Goal: Task Accomplishment & Management: Manage account settings

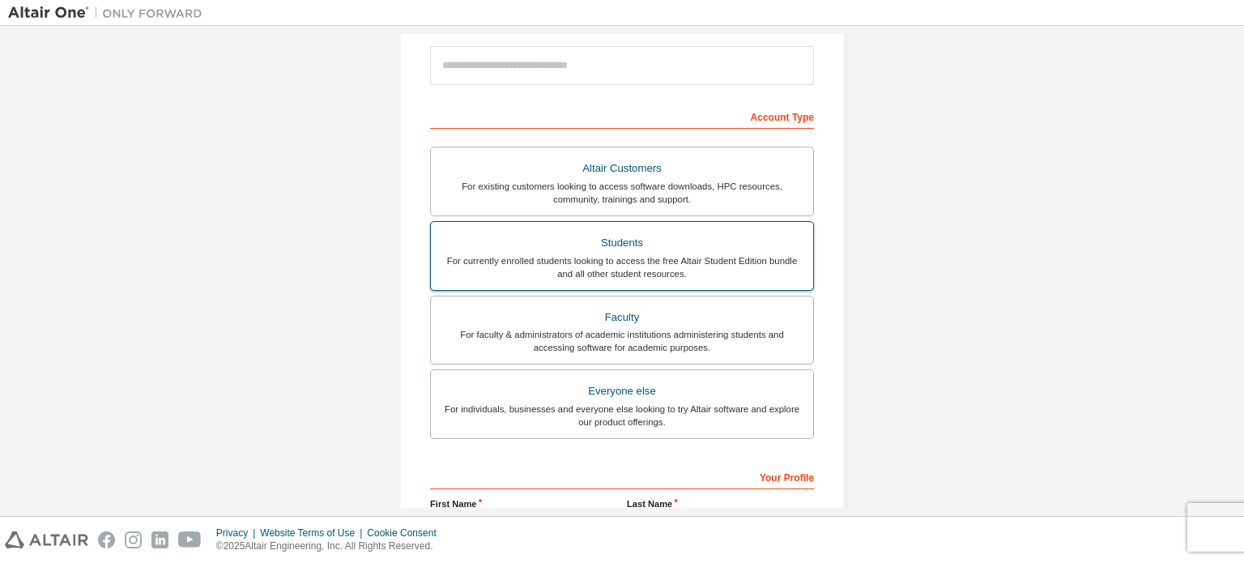
scroll to position [162, 0]
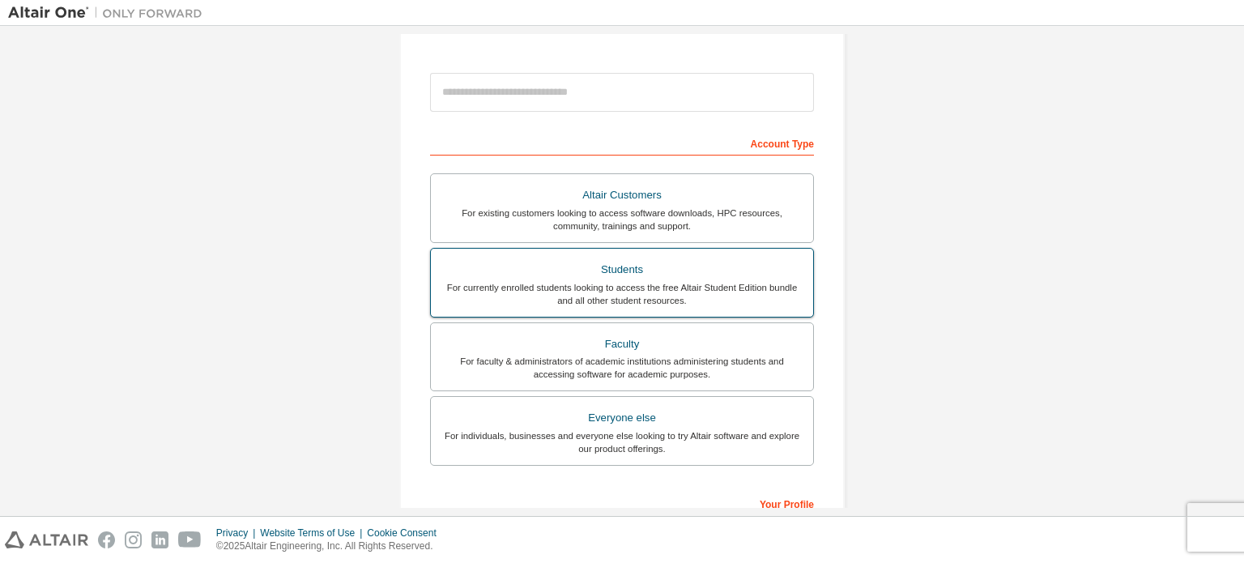
click at [619, 275] on div "Students" at bounding box center [622, 269] width 363 height 23
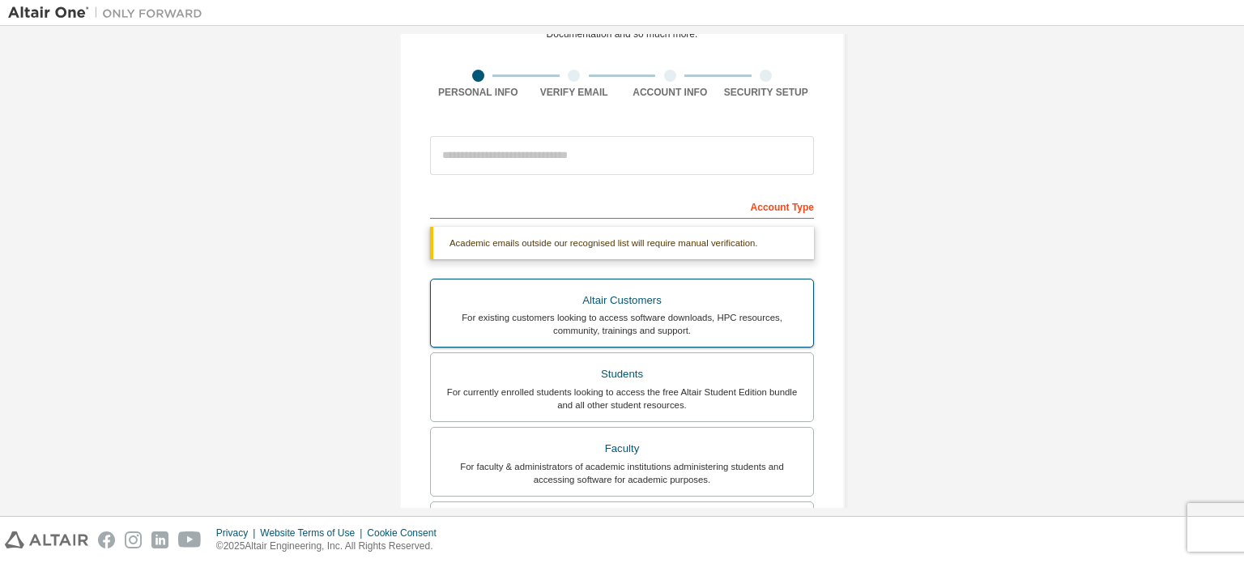
scroll to position [0, 0]
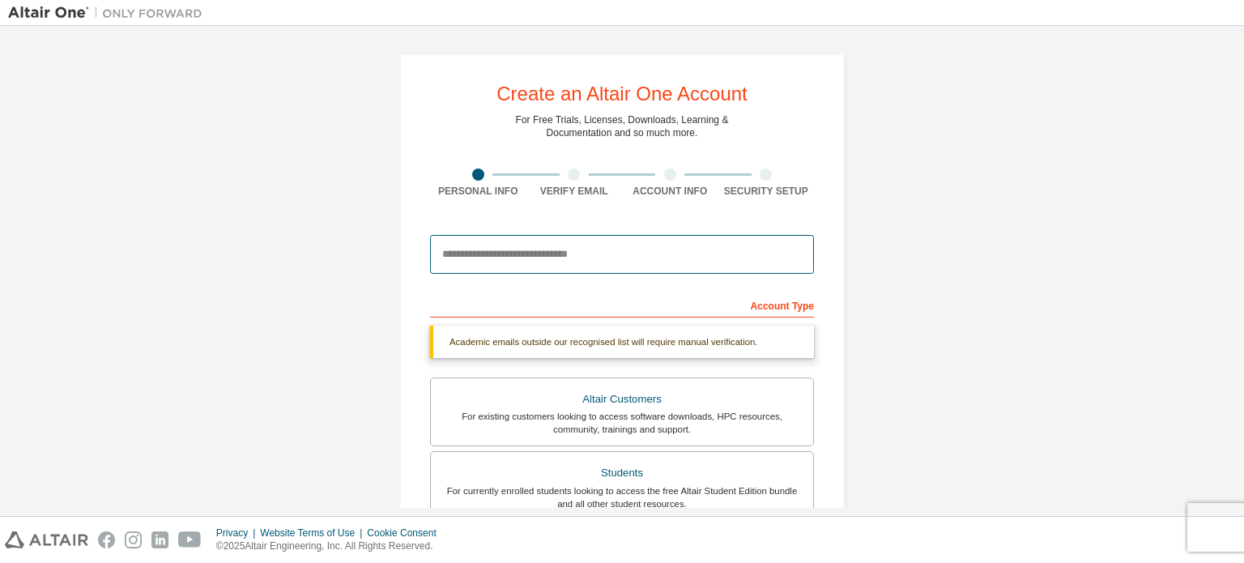
click at [547, 260] on input "email" at bounding box center [622, 254] width 384 height 39
click at [537, 251] on input "email" at bounding box center [622, 254] width 384 height 39
type input "*"
click at [520, 258] on input "**********" at bounding box center [622, 254] width 384 height 39
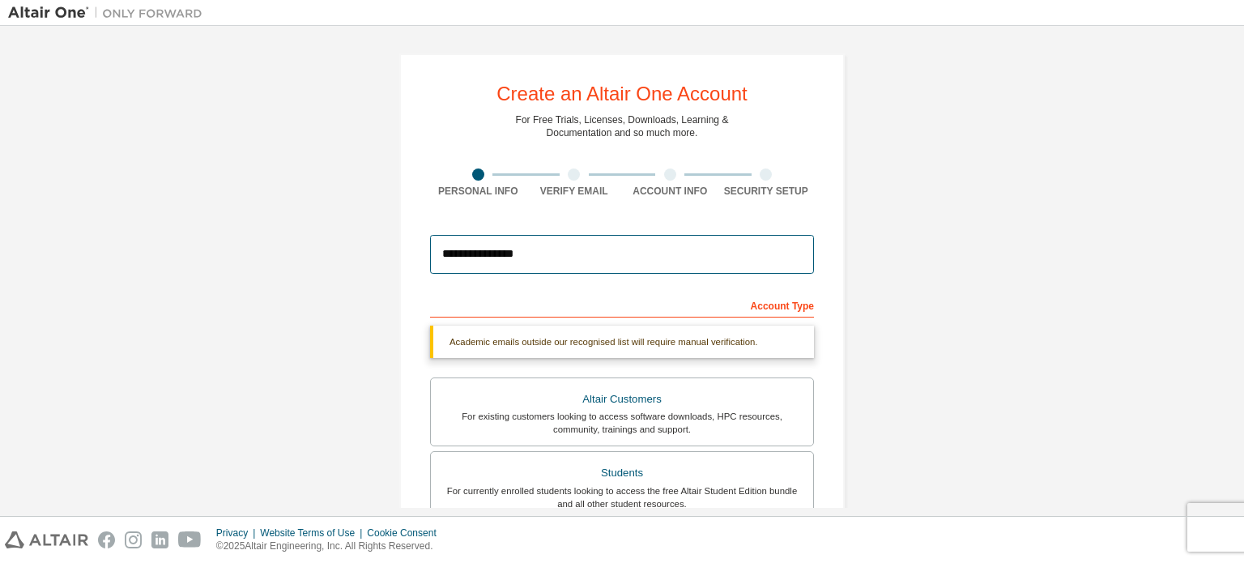
click at [544, 255] on input "**********" at bounding box center [622, 254] width 384 height 39
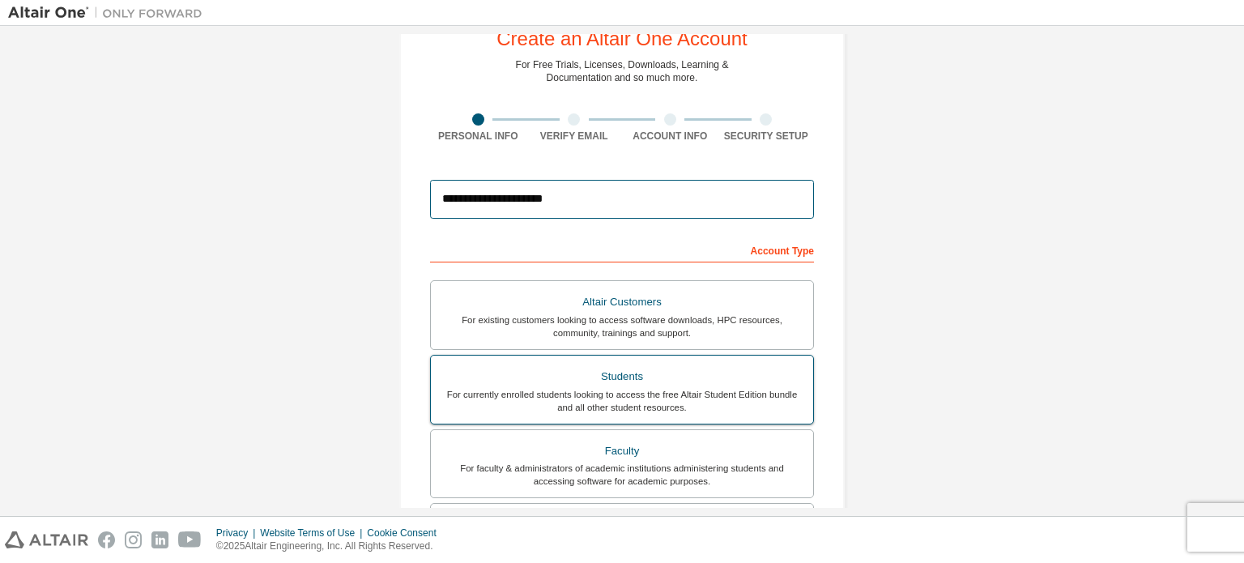
scroll to position [81, 0]
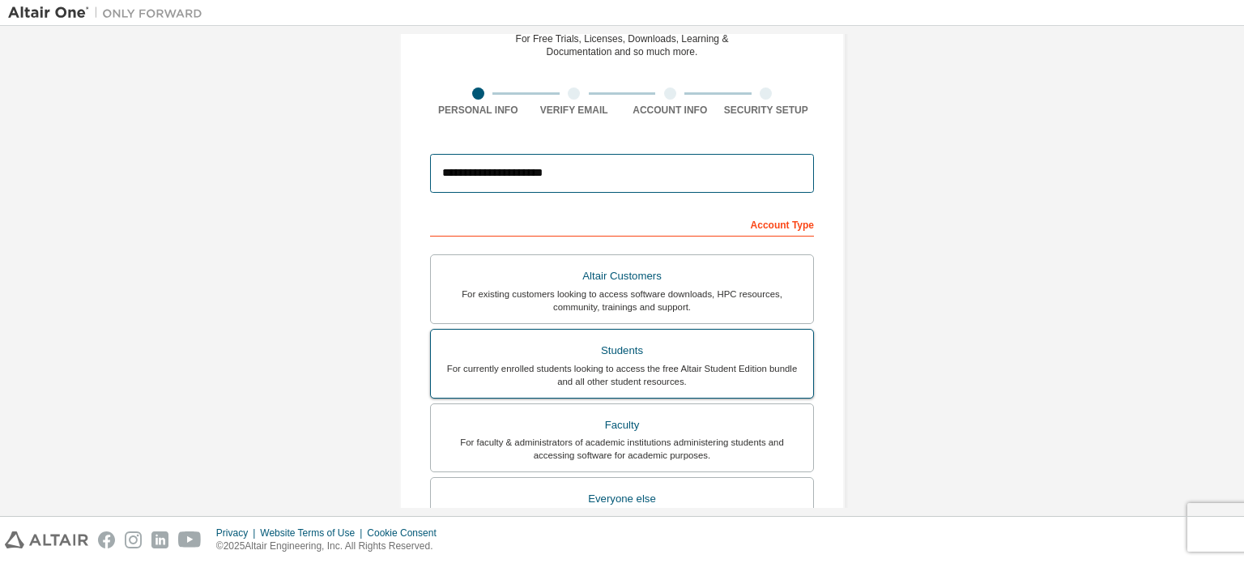
type input "**********"
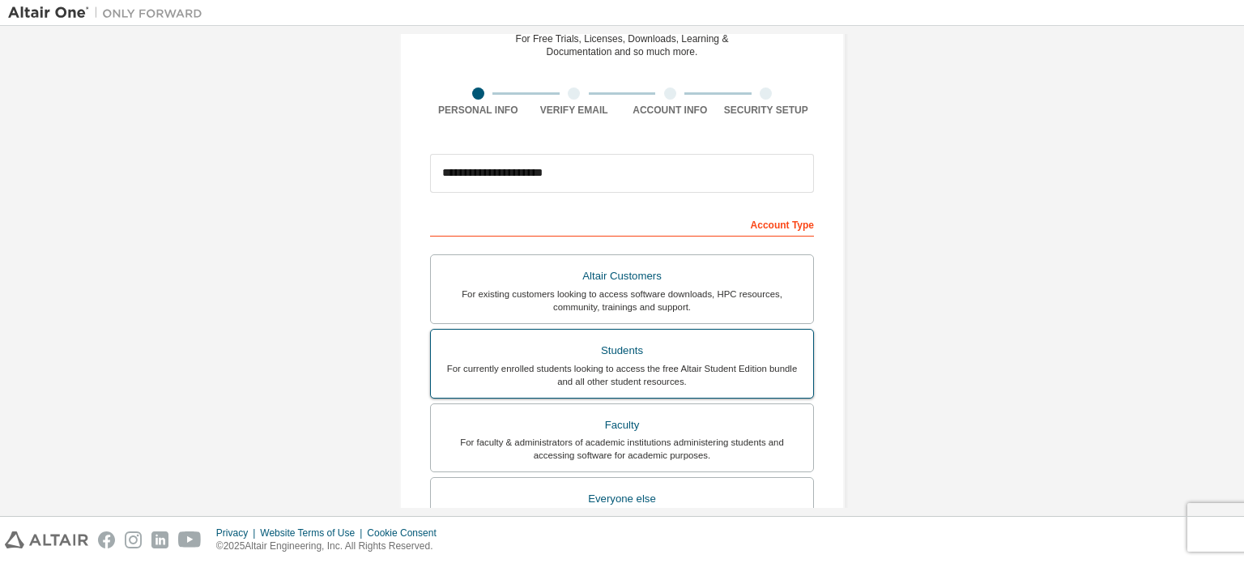
click at [587, 355] on div "Students" at bounding box center [622, 350] width 363 height 23
click at [601, 355] on div "Students" at bounding box center [622, 350] width 363 height 23
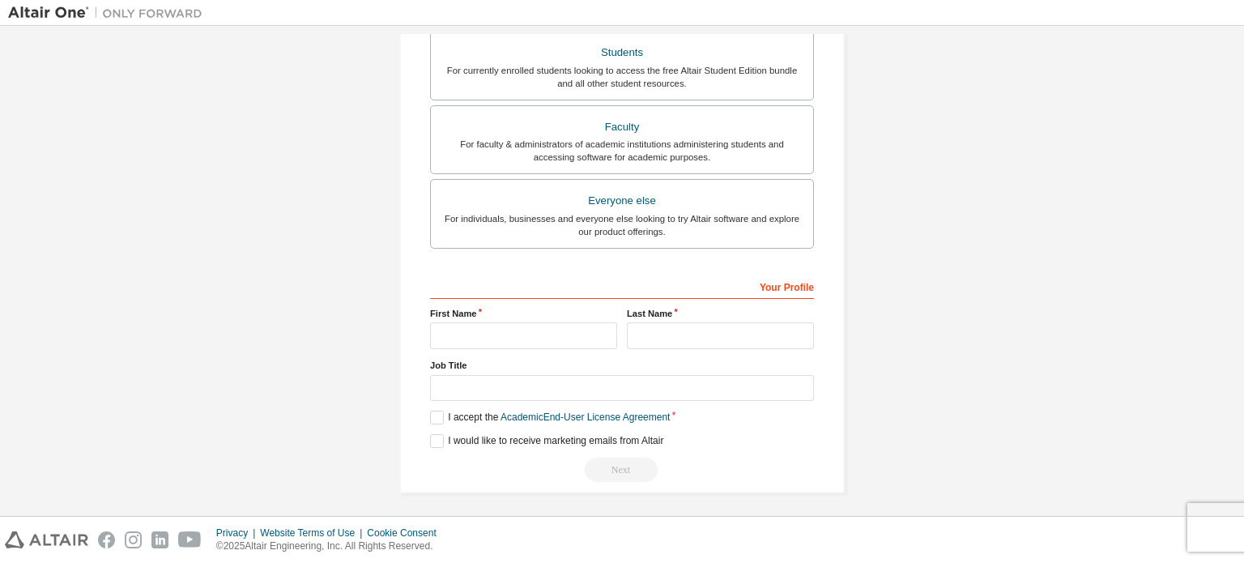
scroll to position [380, 0]
click at [480, 333] on input "text" at bounding box center [523, 335] width 187 height 27
type input "*******"
type input "*****"
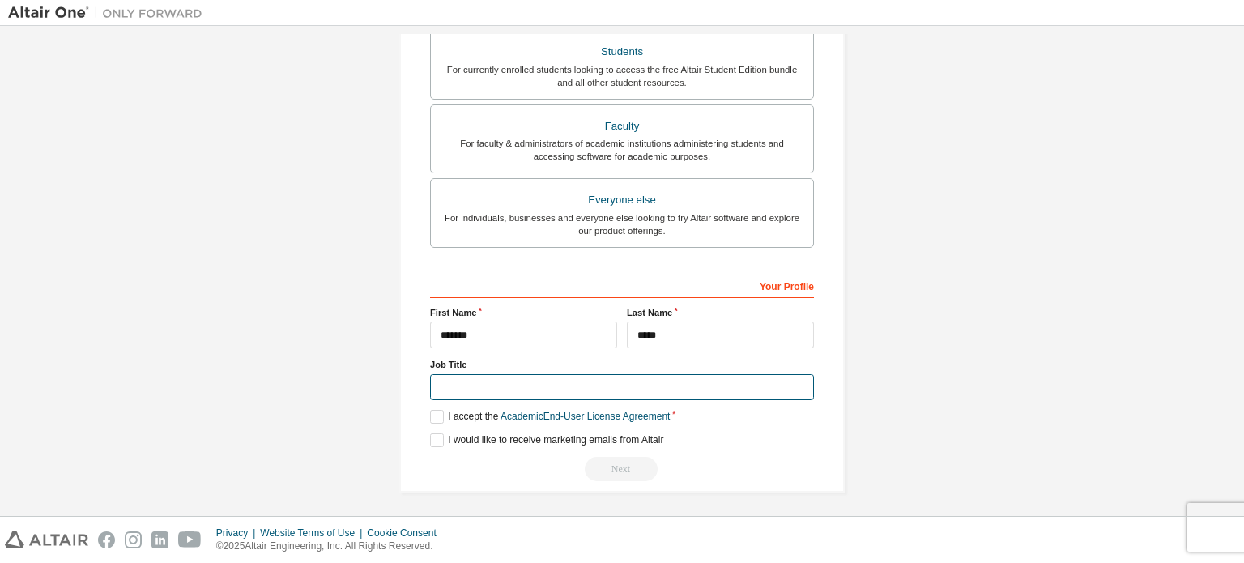
click at [476, 379] on input "text" at bounding box center [622, 387] width 384 height 27
type input "*"
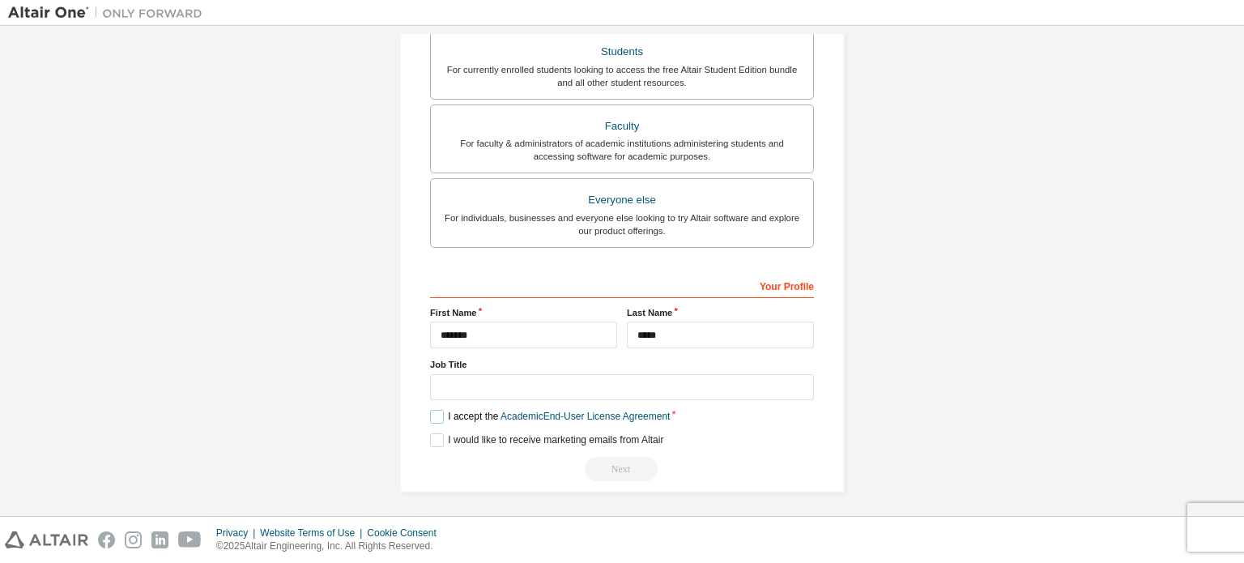
click at [434, 412] on label "I accept the Academic End-User License Agreement" at bounding box center [550, 417] width 240 height 14
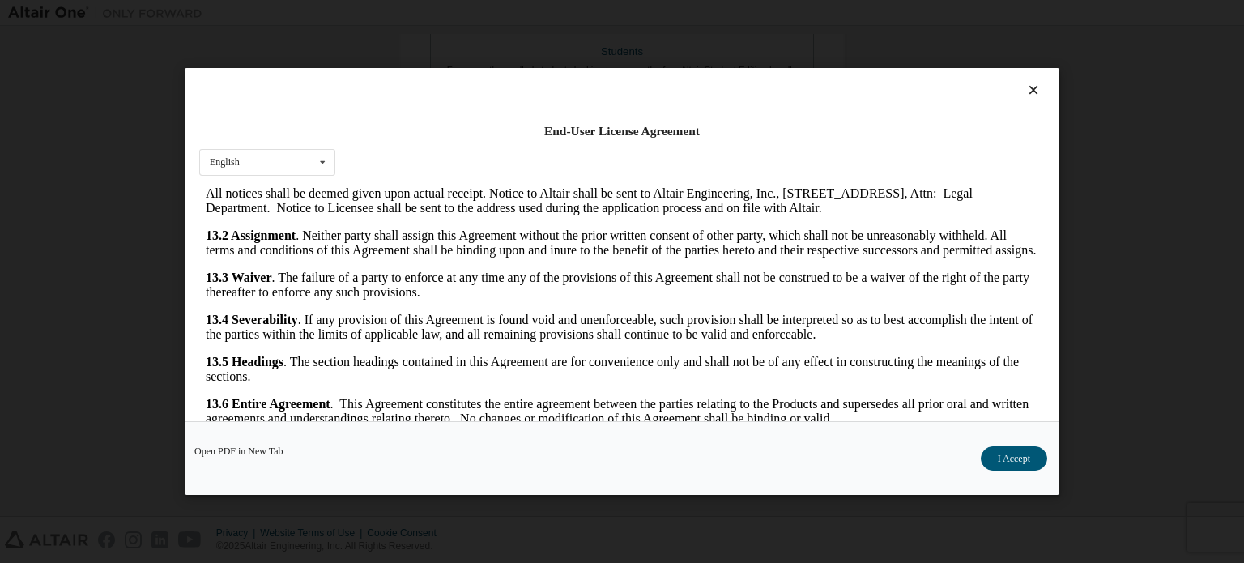
scroll to position [36, 0]
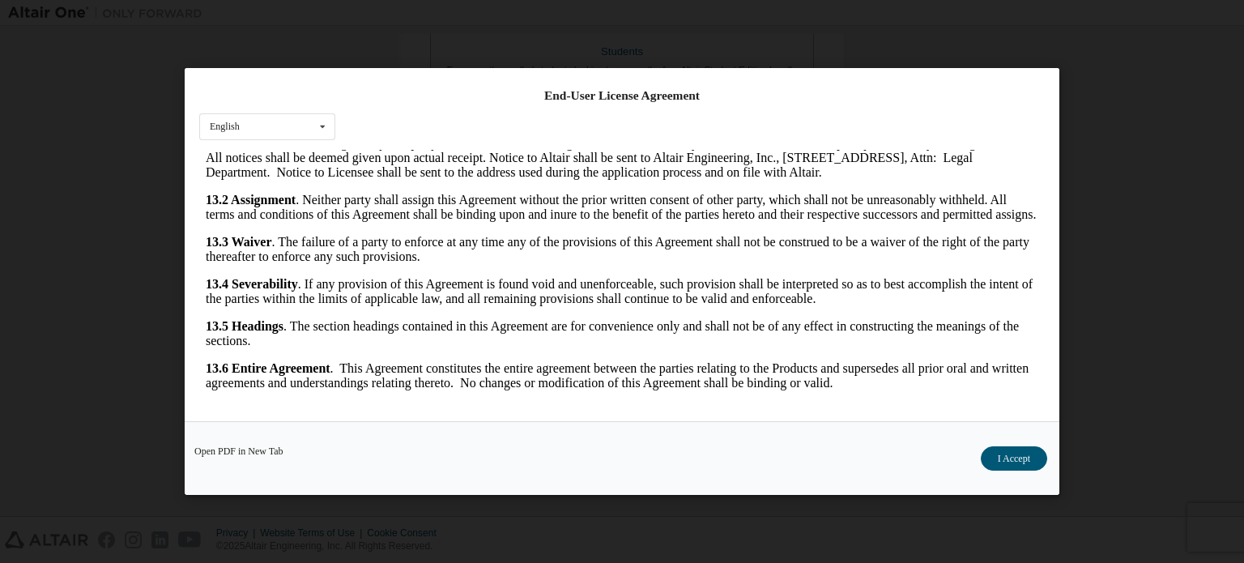
drag, startPoint x: 1013, startPoint y: 454, endPoint x: 933, endPoint y: 443, distance: 80.1
click at [1011, 454] on button "I Accept" at bounding box center [1014, 458] width 66 height 24
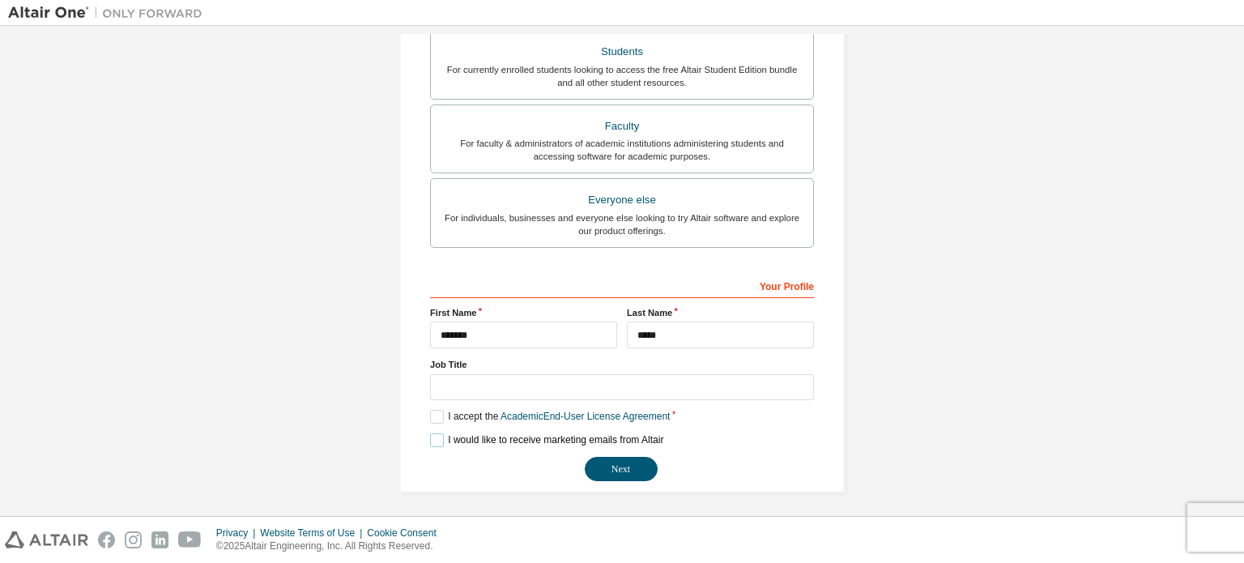
click at [430, 437] on label "I would like to receive marketing emails from Altair" at bounding box center [546, 440] width 233 height 14
click at [431, 439] on label "I would like to receive marketing emails from Altair" at bounding box center [546, 440] width 233 height 14
click at [602, 468] on button "Next" at bounding box center [621, 469] width 73 height 24
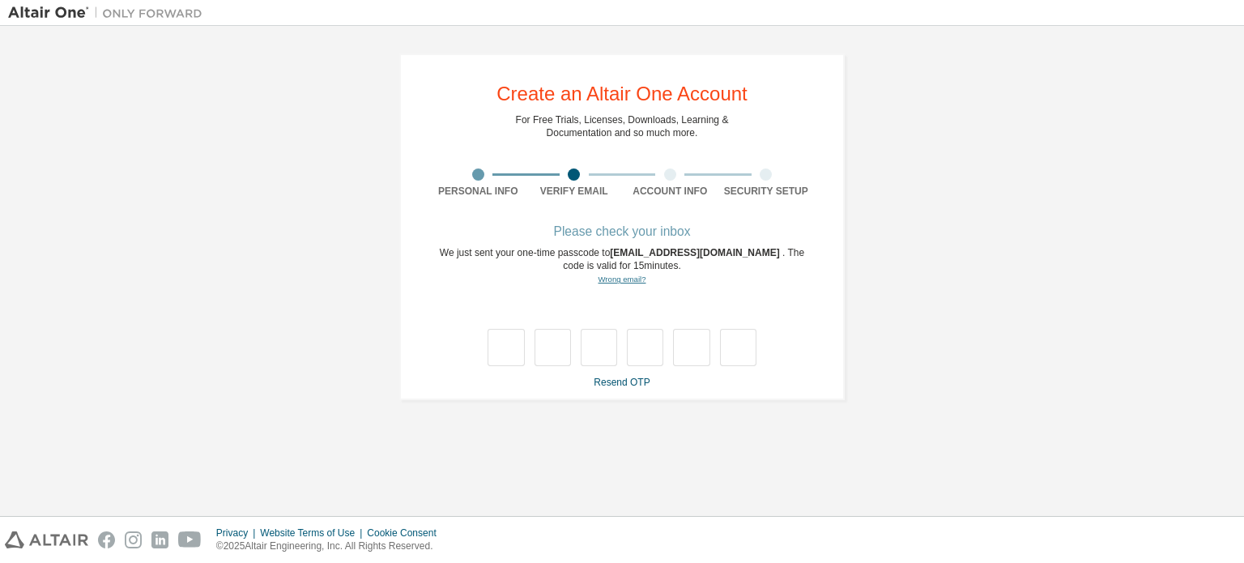
click at [626, 279] on link "Wrong email?" at bounding box center [622, 279] width 48 height 9
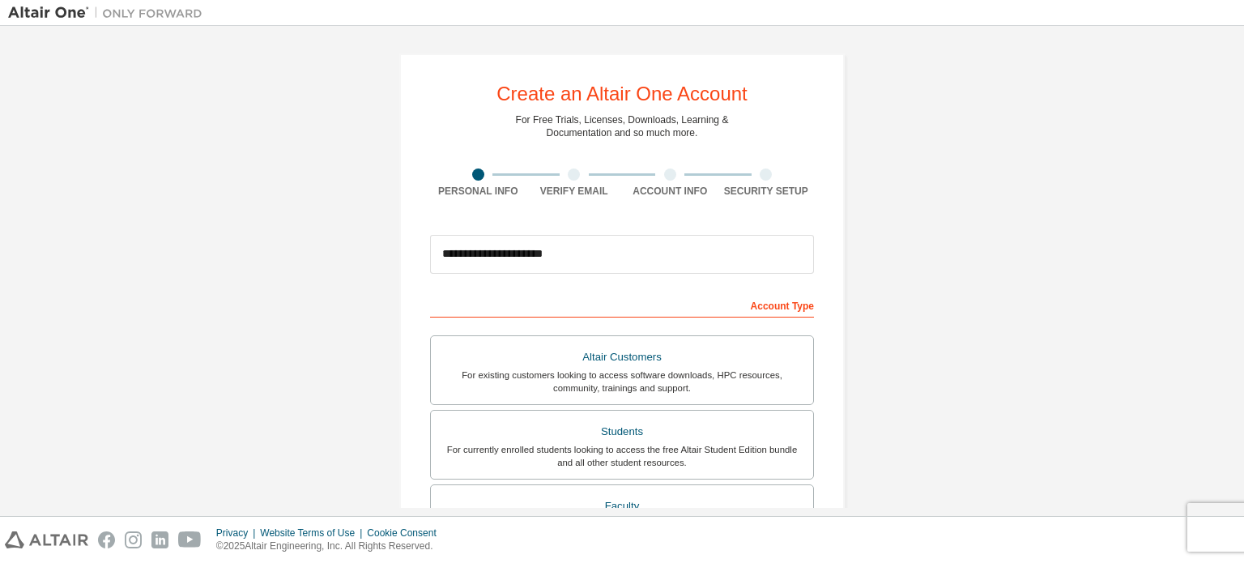
click at [544, 287] on form "**********" at bounding box center [622, 544] width 384 height 635
click at [574, 255] on input "**********" at bounding box center [622, 254] width 384 height 39
type input "*"
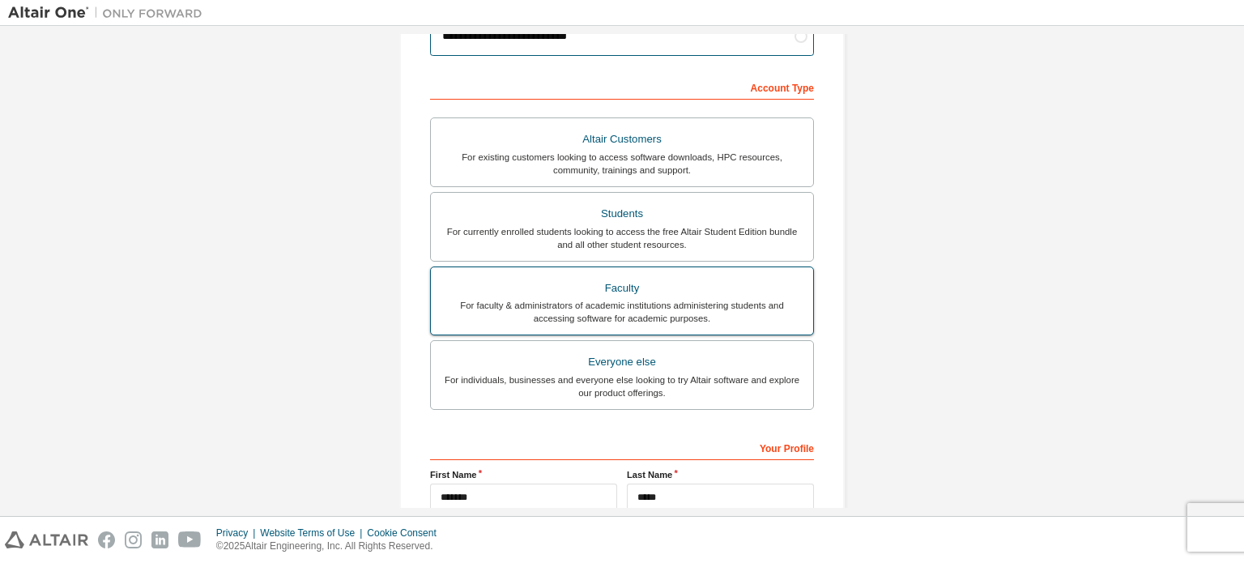
scroll to position [56, 0]
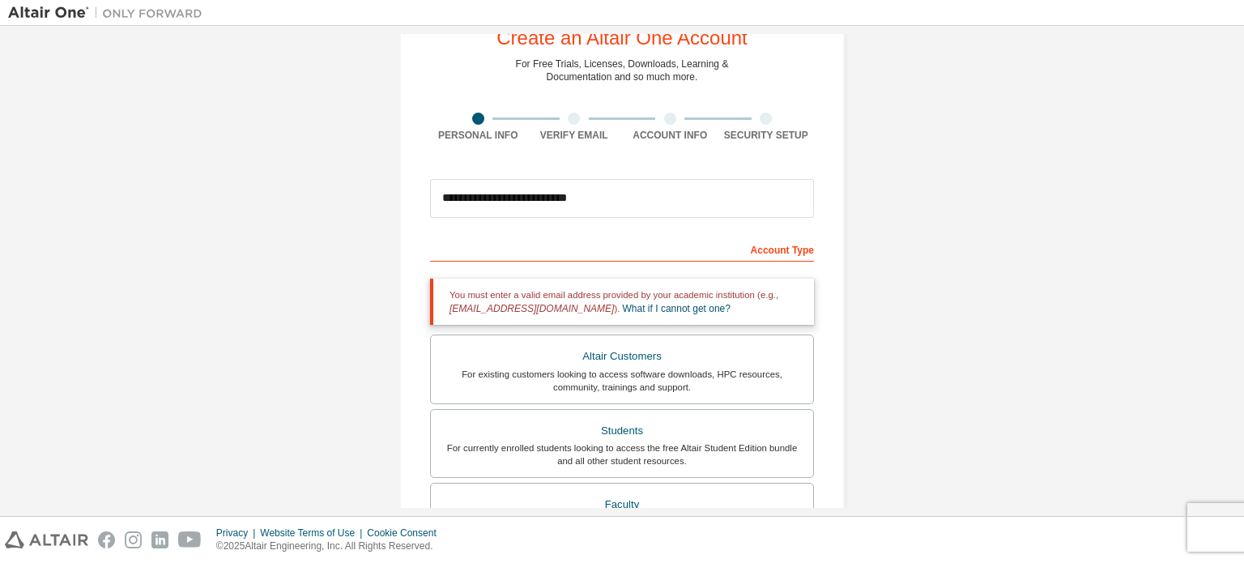
click at [582, 249] on div "Account Type" at bounding box center [622, 249] width 384 height 26
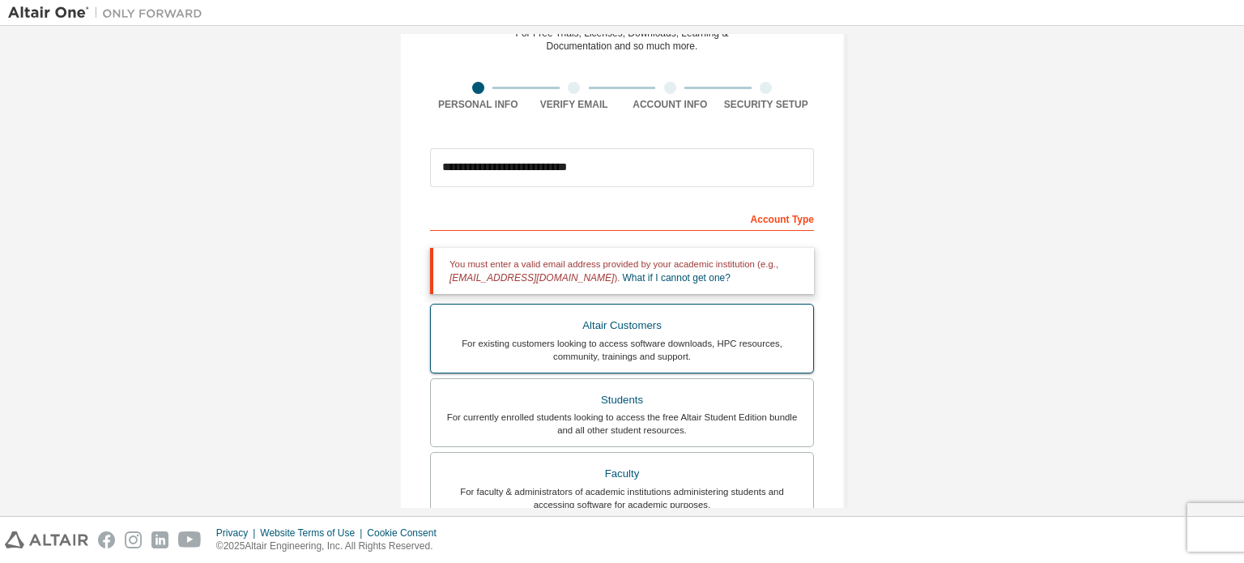
scroll to position [137, 0]
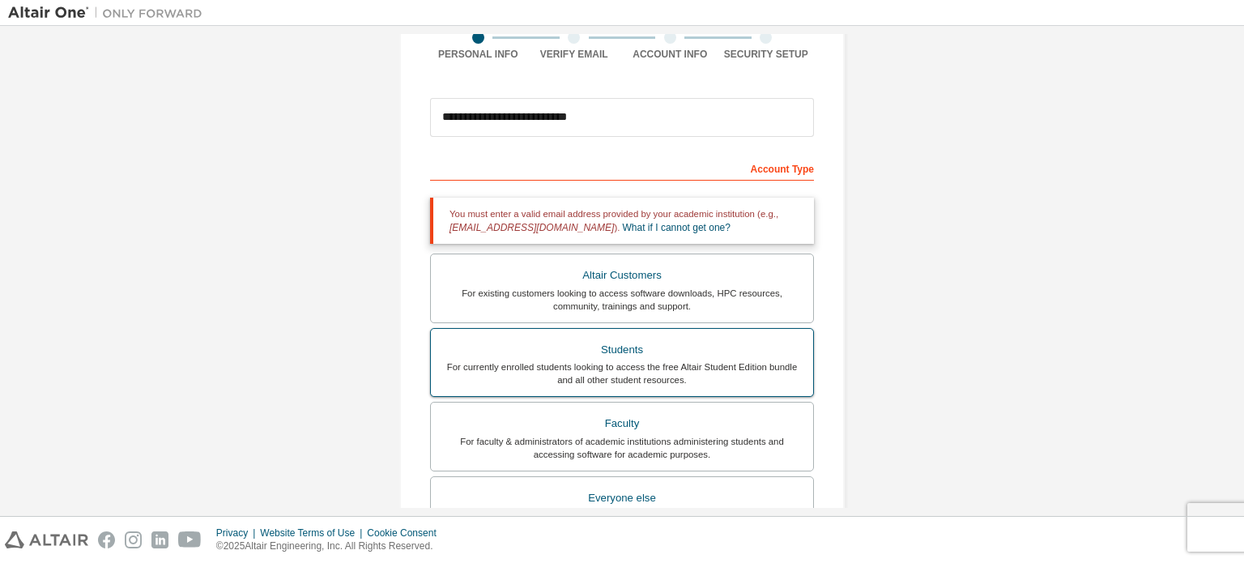
click at [602, 363] on div "For currently enrolled students looking to access the free Altair Student Editi…" at bounding box center [622, 373] width 363 height 26
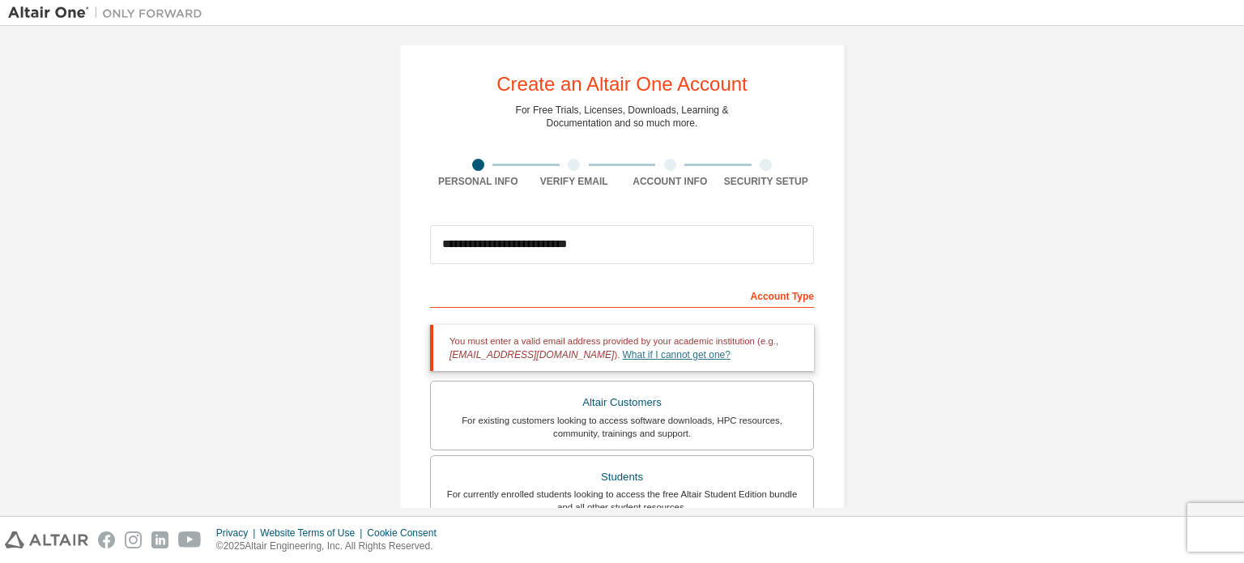
scroll to position [0, 0]
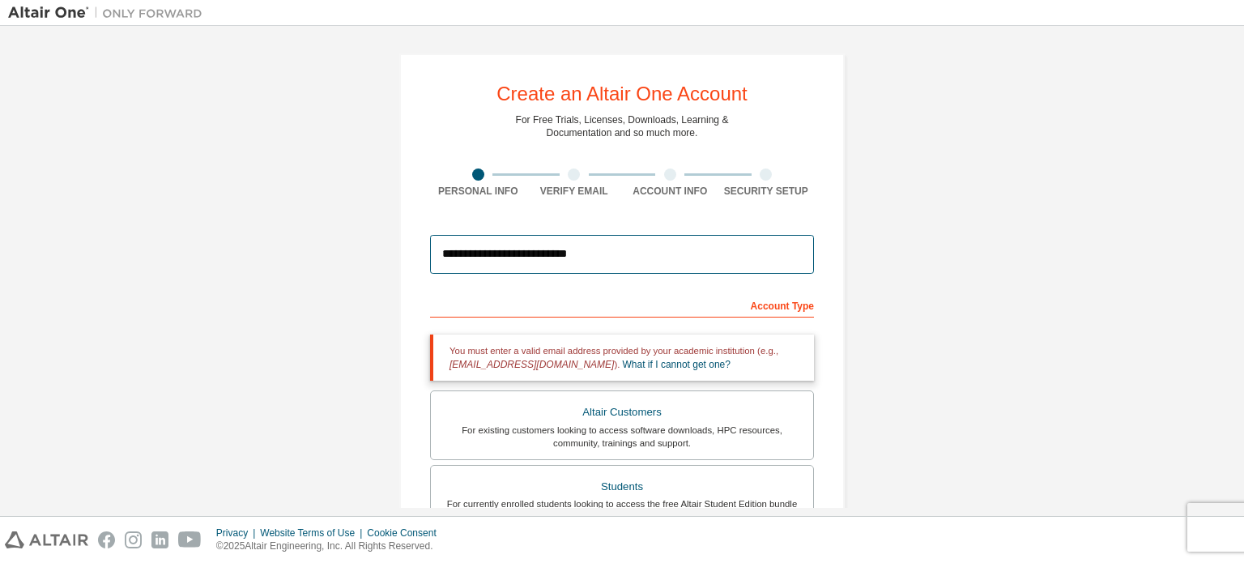
click at [609, 254] on input "**********" at bounding box center [622, 254] width 384 height 39
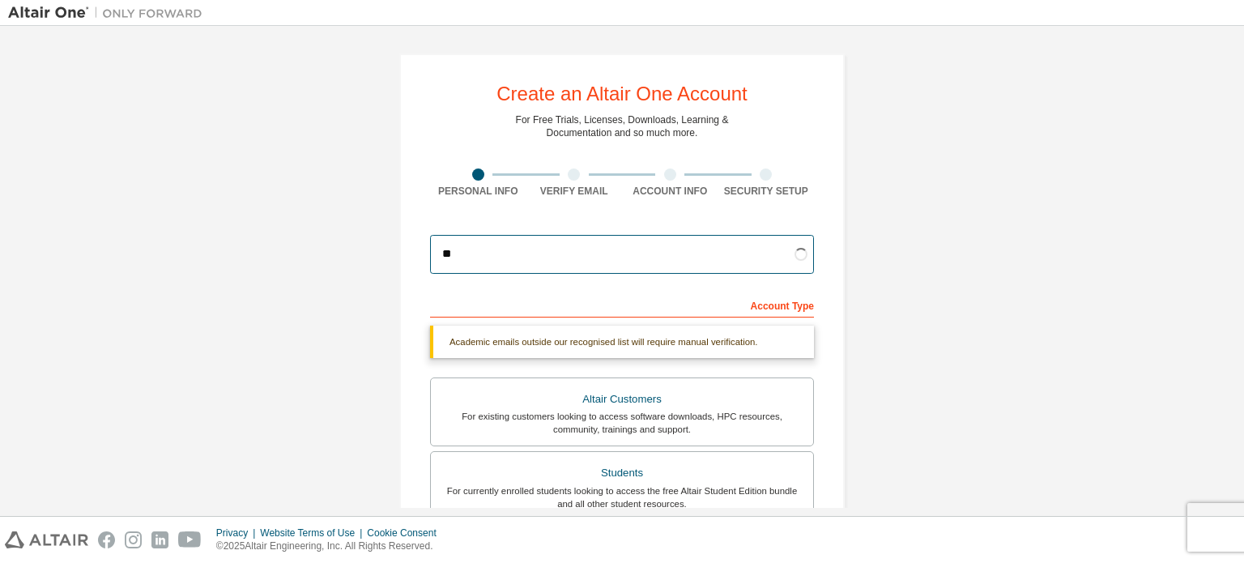
type input "*"
type input "**********"
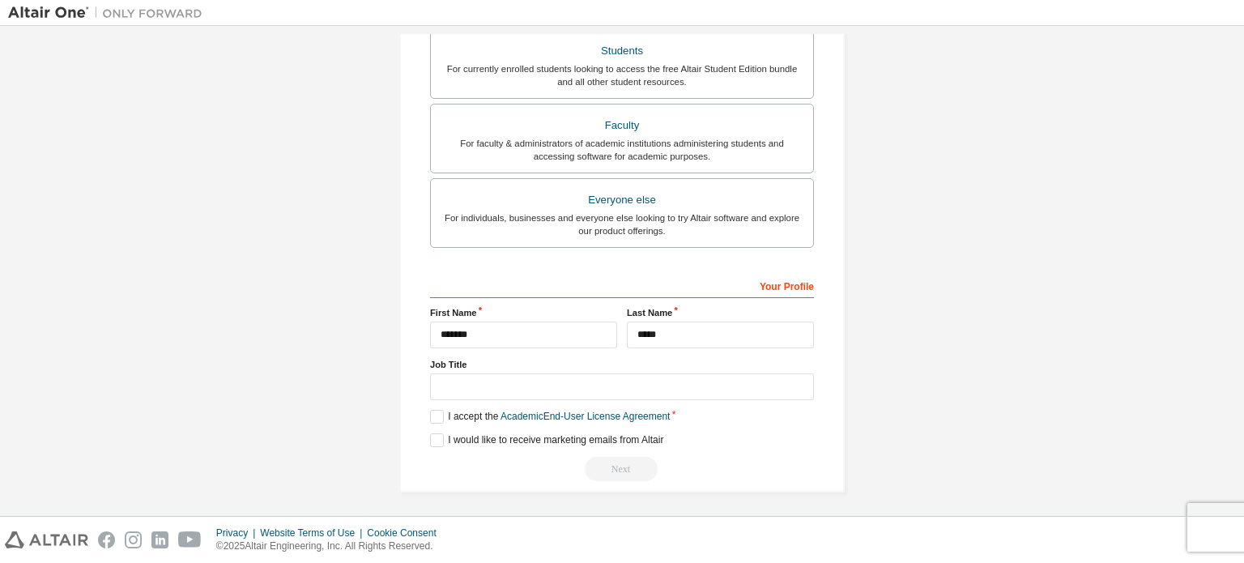
scroll to position [98, 0]
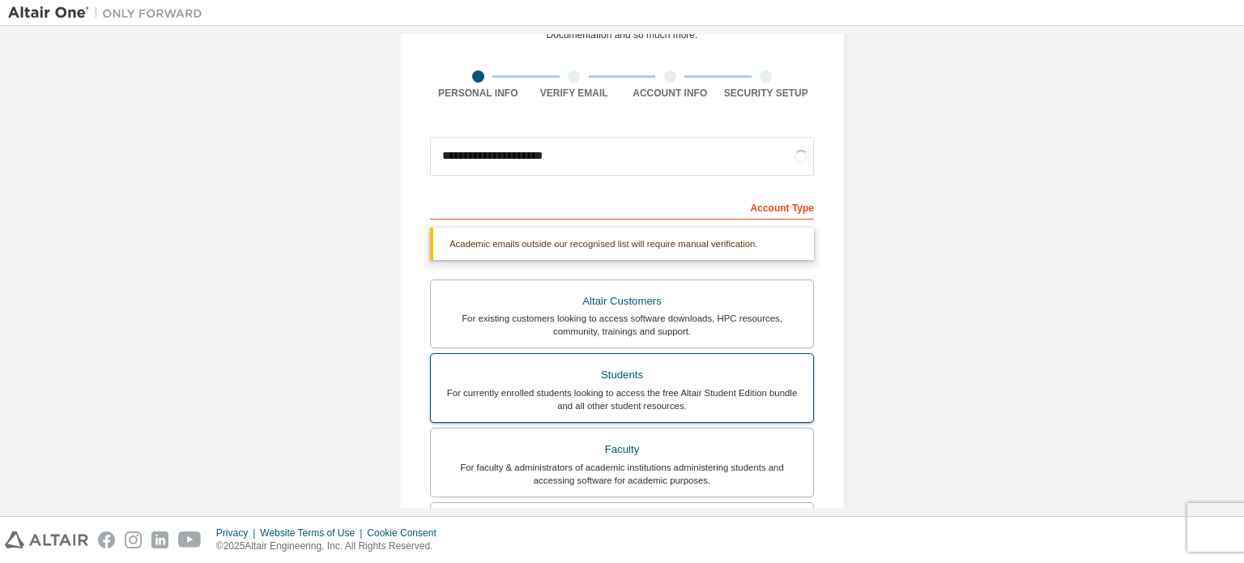
click at [593, 377] on label "Students For currently enrolled students looking to access the free Altair Stud…" at bounding box center [622, 388] width 384 height 70
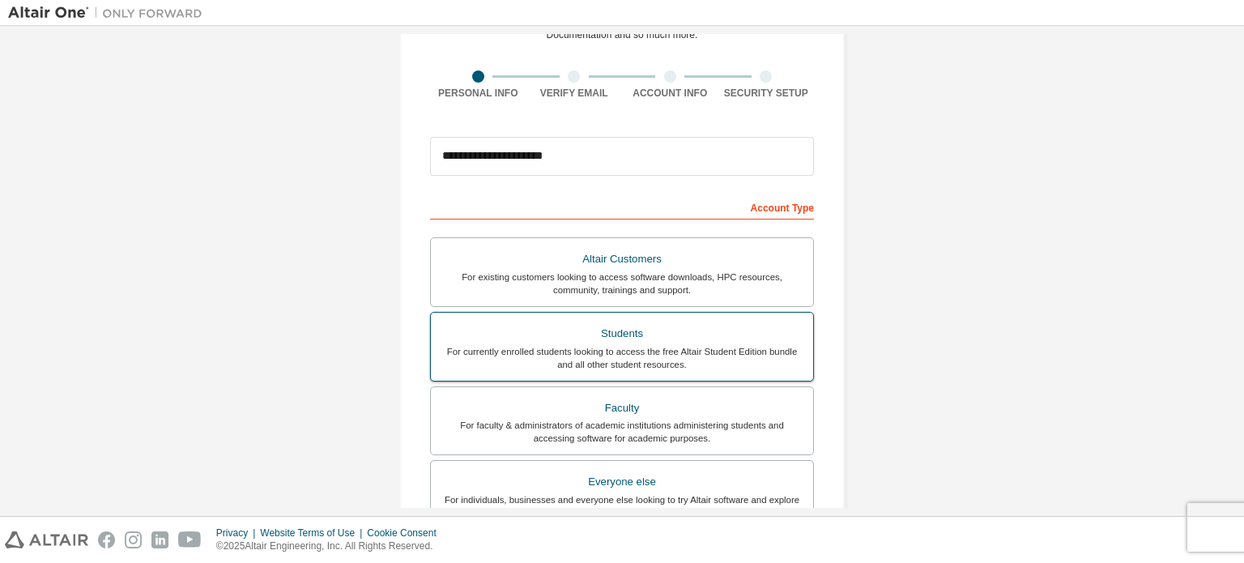
click at [603, 332] on div "Students" at bounding box center [622, 333] width 363 height 23
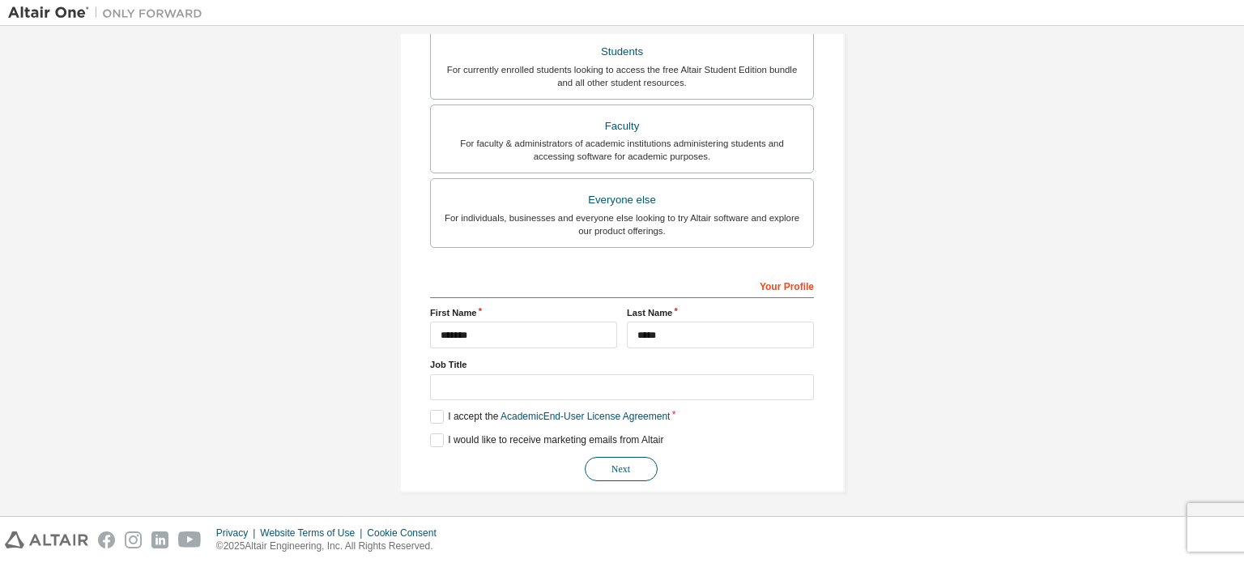
click at [608, 463] on button "Next" at bounding box center [621, 469] width 73 height 24
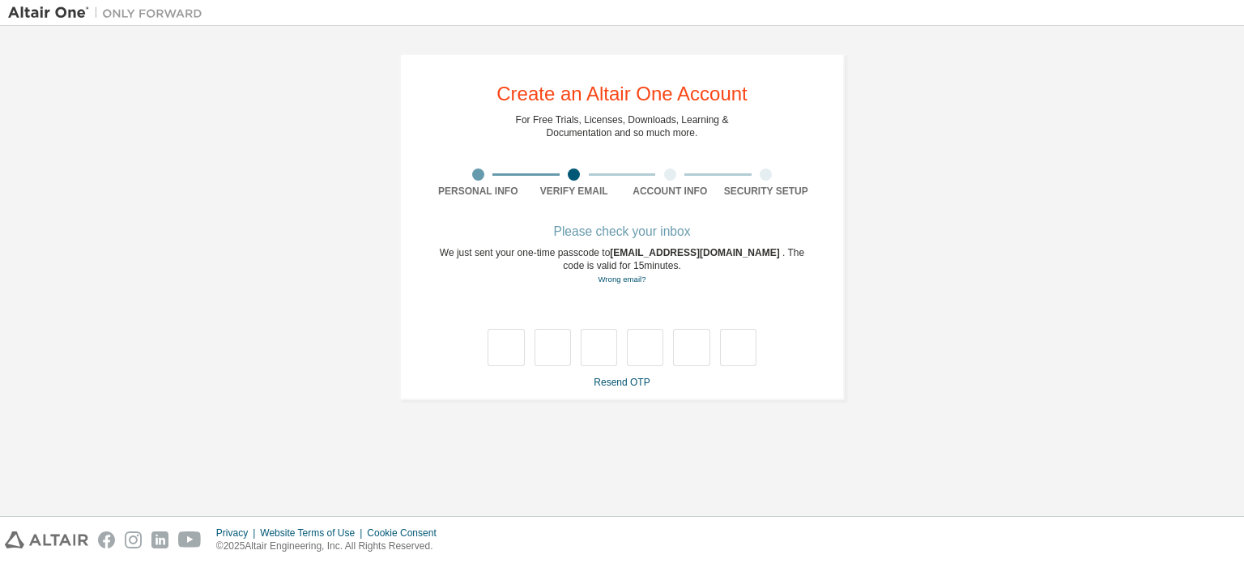
scroll to position [0, 0]
click at [625, 382] on link "Resend OTP" at bounding box center [622, 382] width 56 height 11
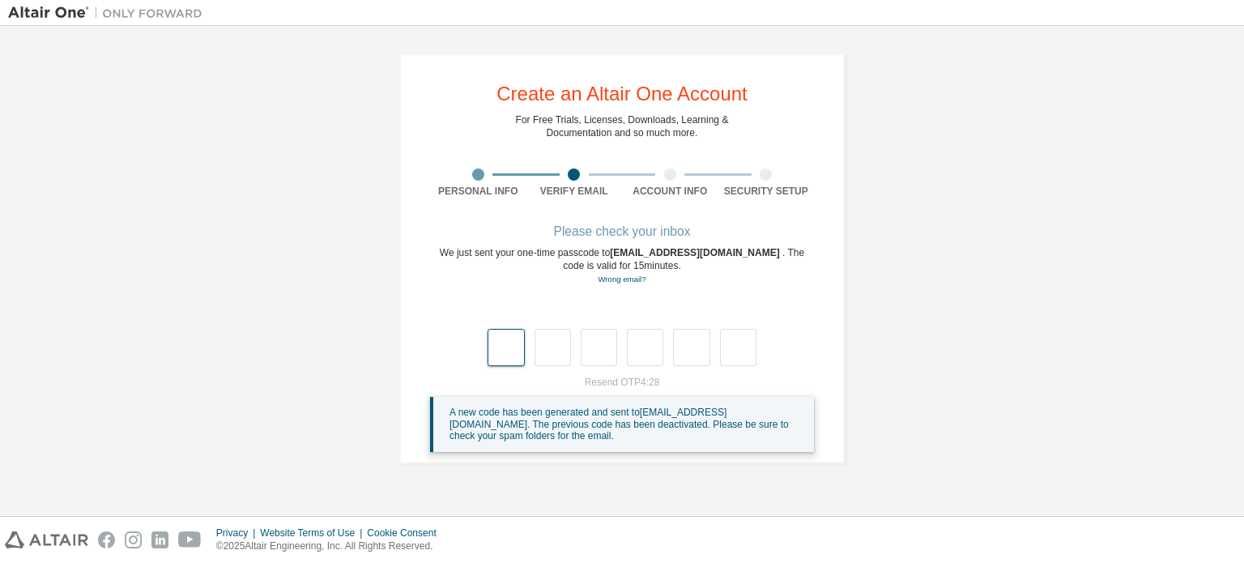
click at [509, 353] on input "text" at bounding box center [506, 347] width 36 height 37
click at [920, 306] on div "**********" at bounding box center [622, 258] width 1228 height 449
click at [617, 279] on link "Wrong email?" at bounding box center [622, 279] width 48 height 9
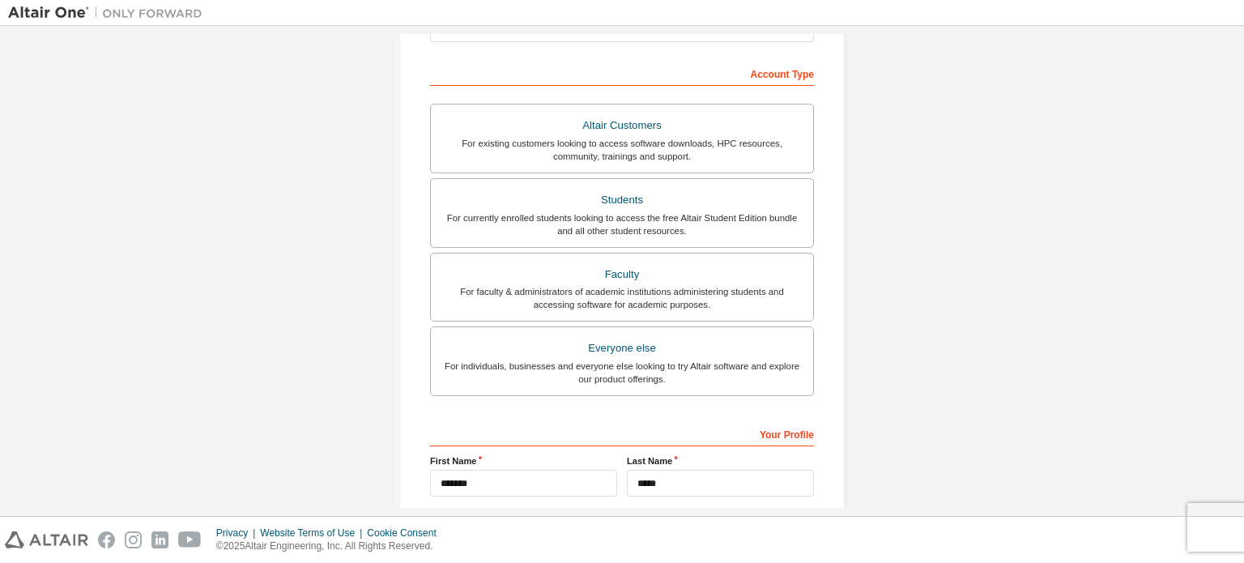
scroll to position [324, 0]
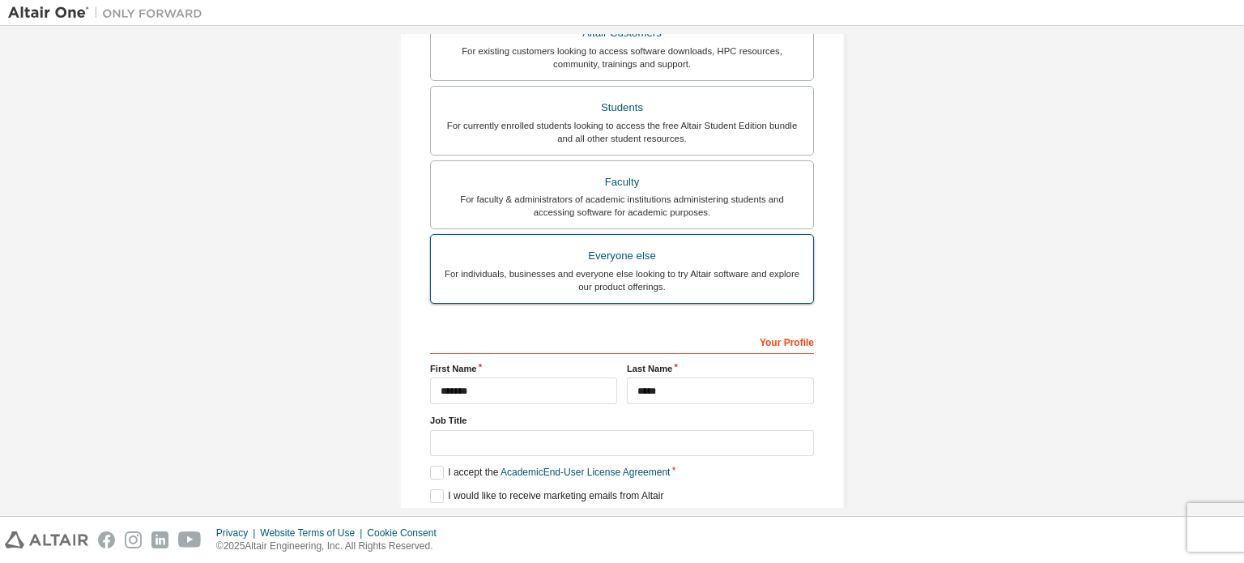
click at [664, 252] on div "Everyone else" at bounding box center [622, 256] width 363 height 23
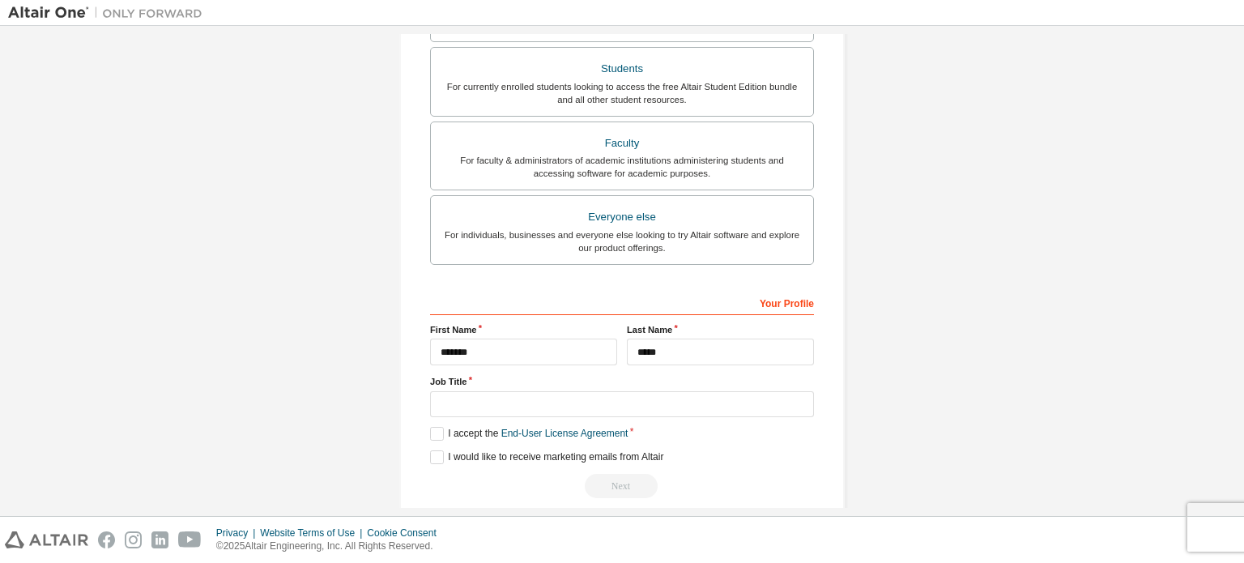
scroll to position [380, 0]
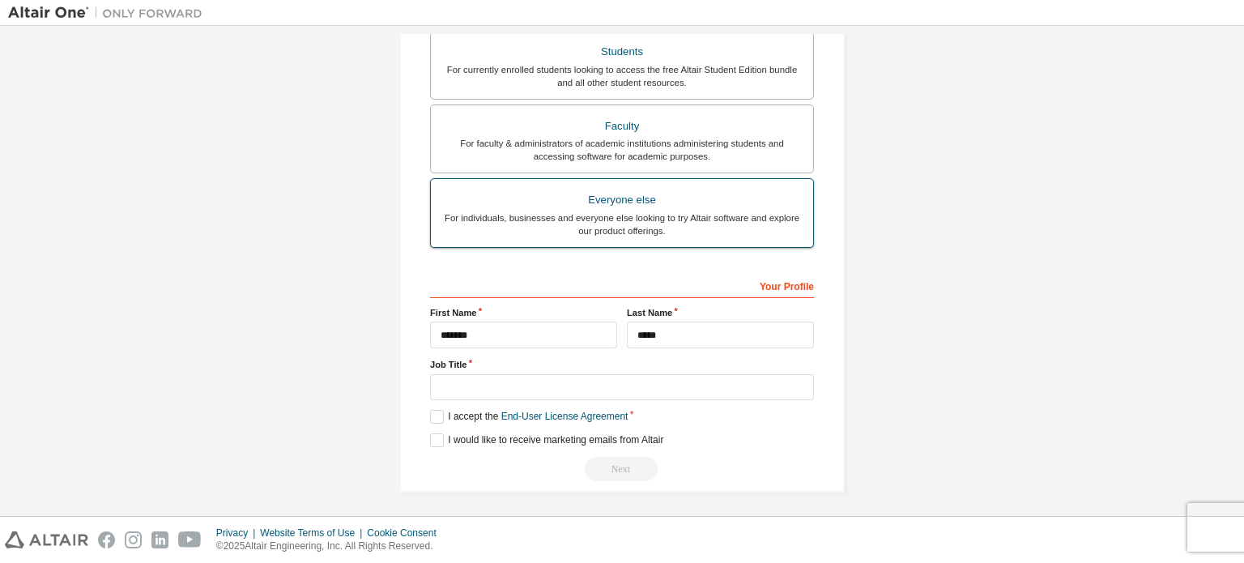
click at [623, 215] on div "For individuals, businesses and everyone else looking to try Altair software an…" at bounding box center [622, 224] width 363 height 26
click at [603, 217] on div "For individuals, businesses and everyone else looking to try Altair software an…" at bounding box center [622, 224] width 363 height 26
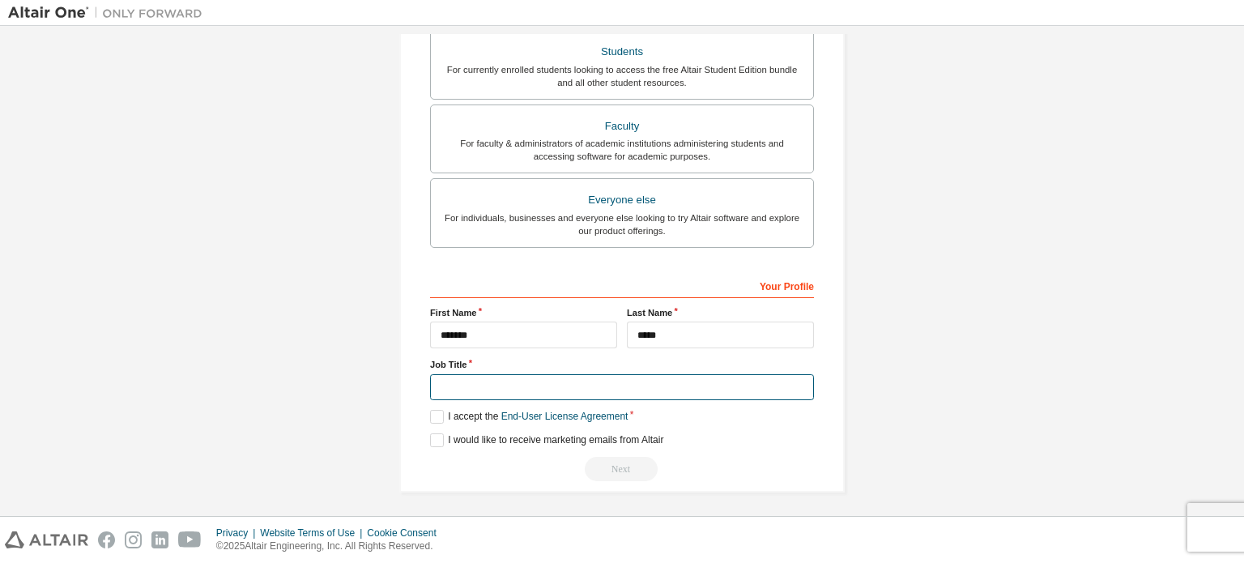
click at [497, 383] on input "text" at bounding box center [622, 387] width 384 height 27
type input "******"
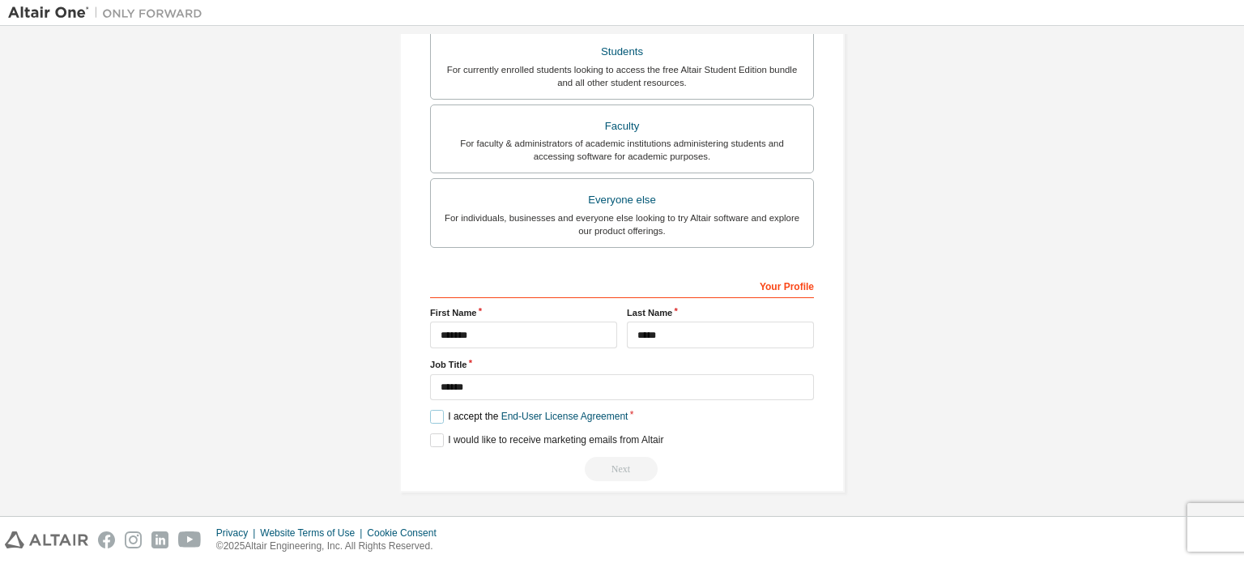
click at [434, 412] on label "I accept the End-User License Agreement" at bounding box center [529, 417] width 198 height 14
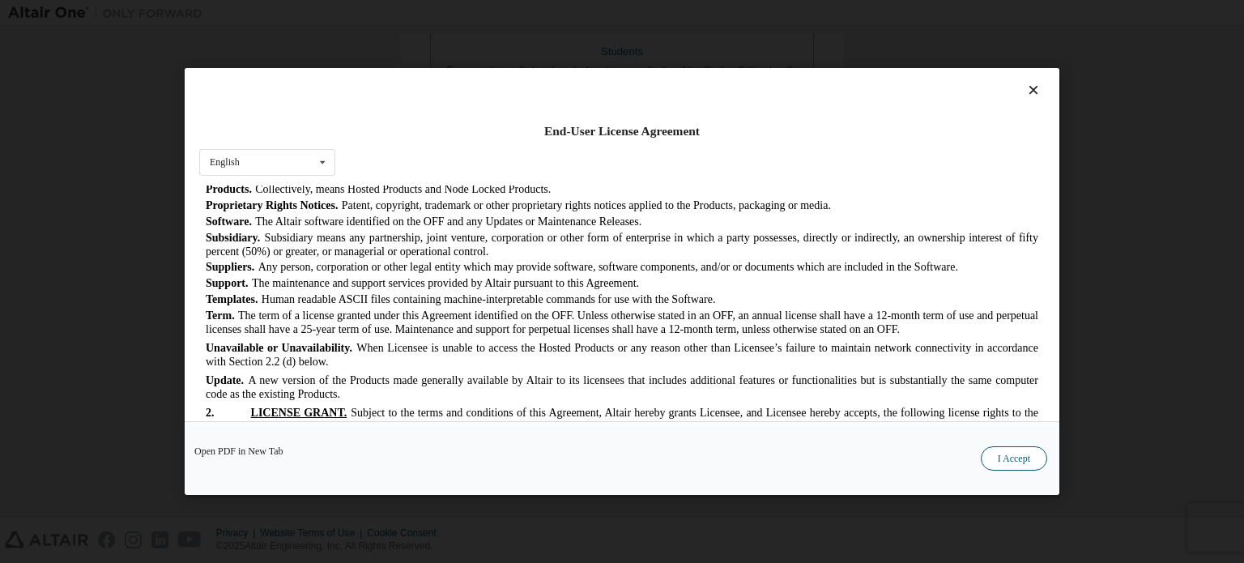
scroll to position [972, 0]
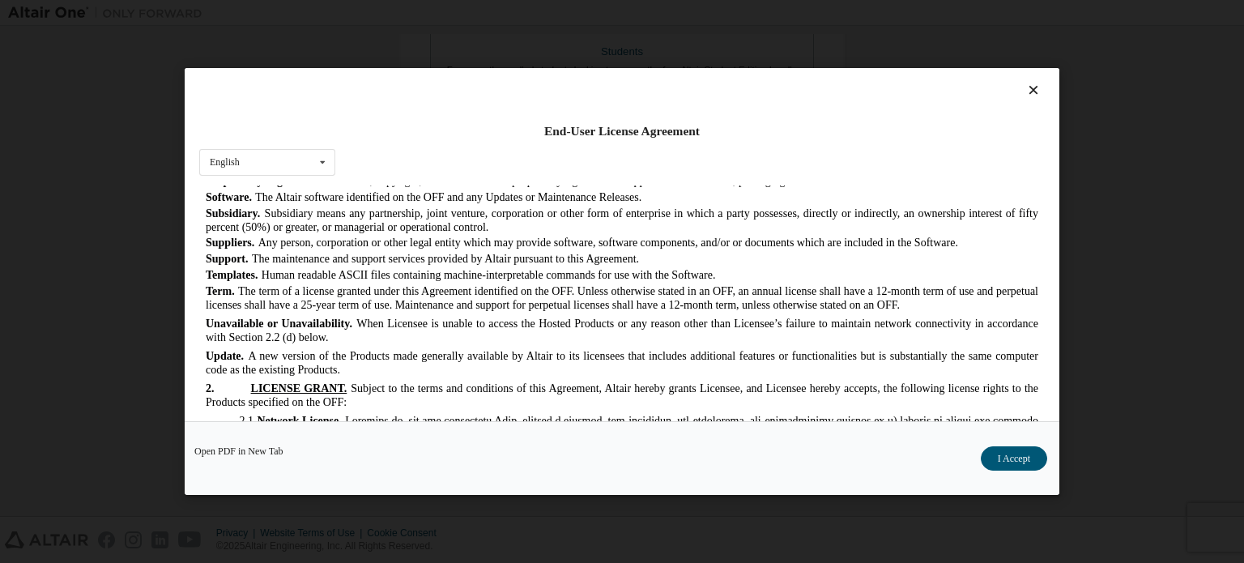
click at [1004, 450] on button "I Accept" at bounding box center [1014, 458] width 66 height 24
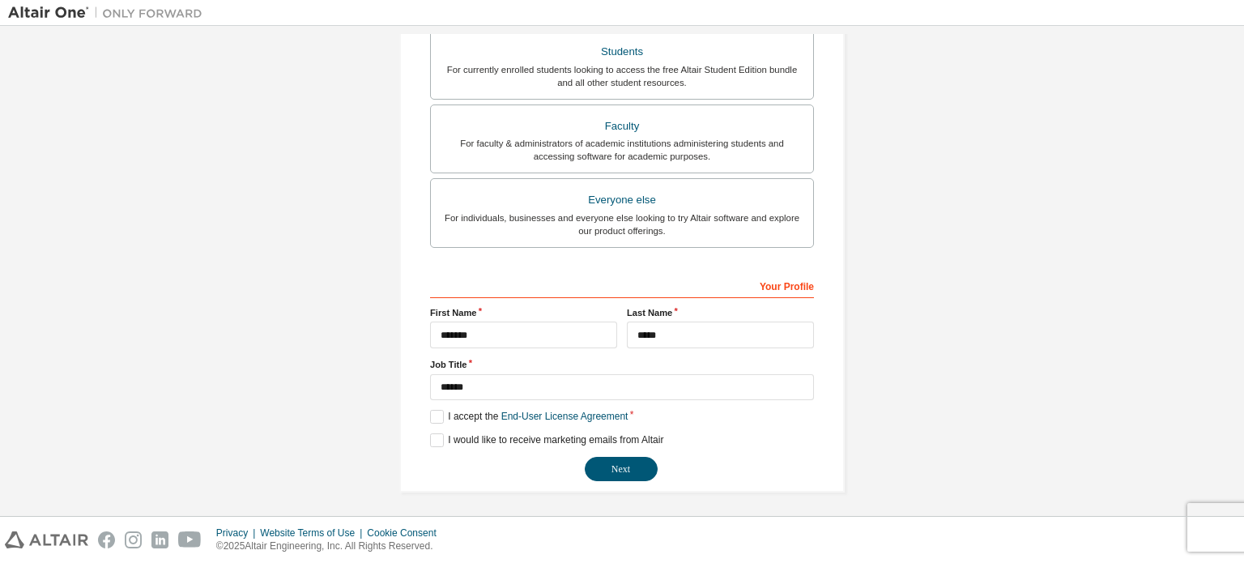
scroll to position [0, 0]
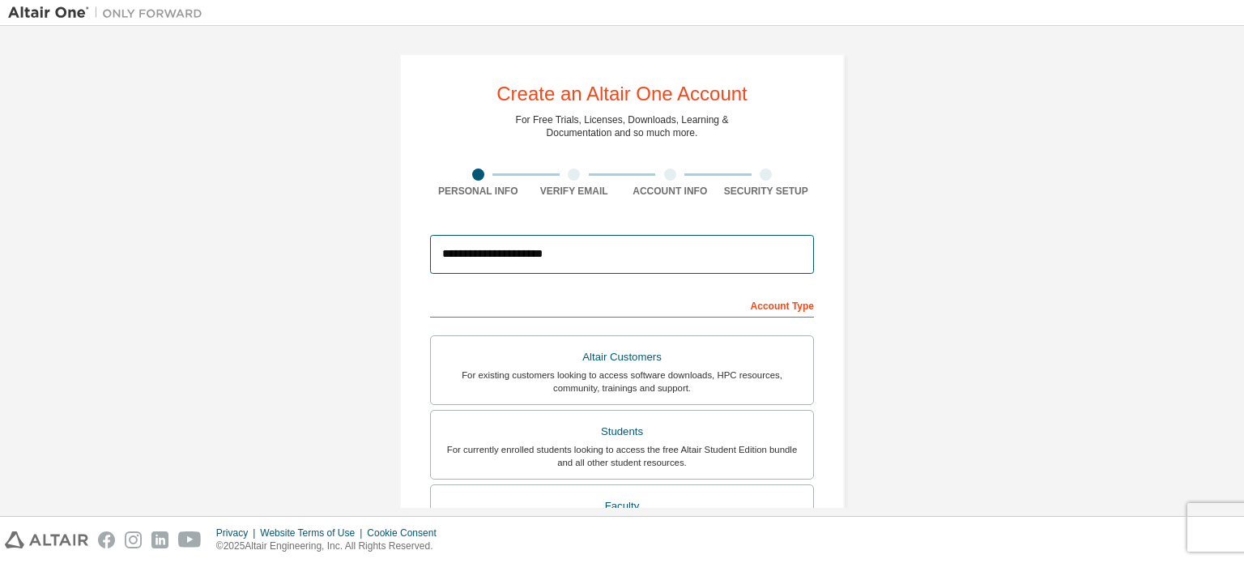
click at [593, 249] on input "**********" at bounding box center [622, 254] width 384 height 39
type input "**********"
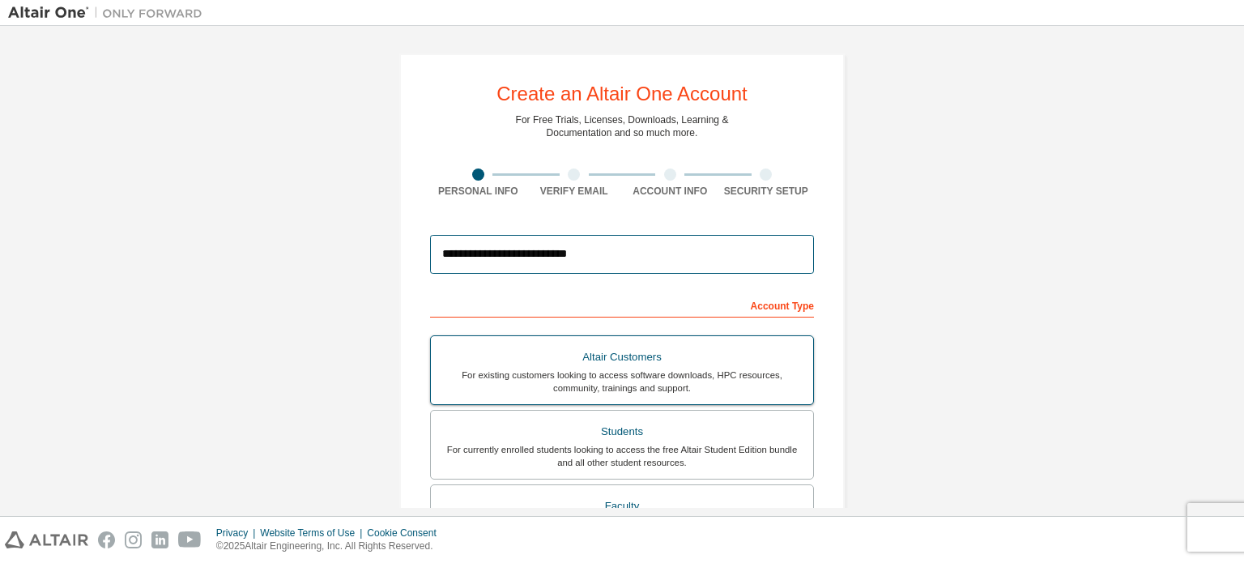
scroll to position [380, 0]
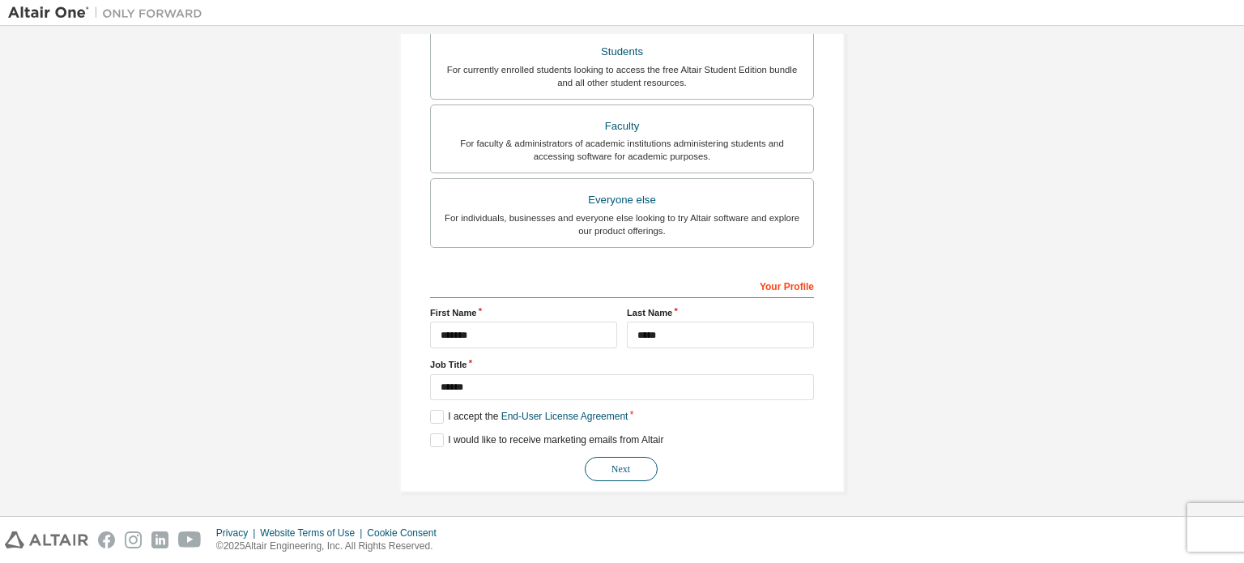
click at [610, 457] on button "Next" at bounding box center [621, 469] width 73 height 24
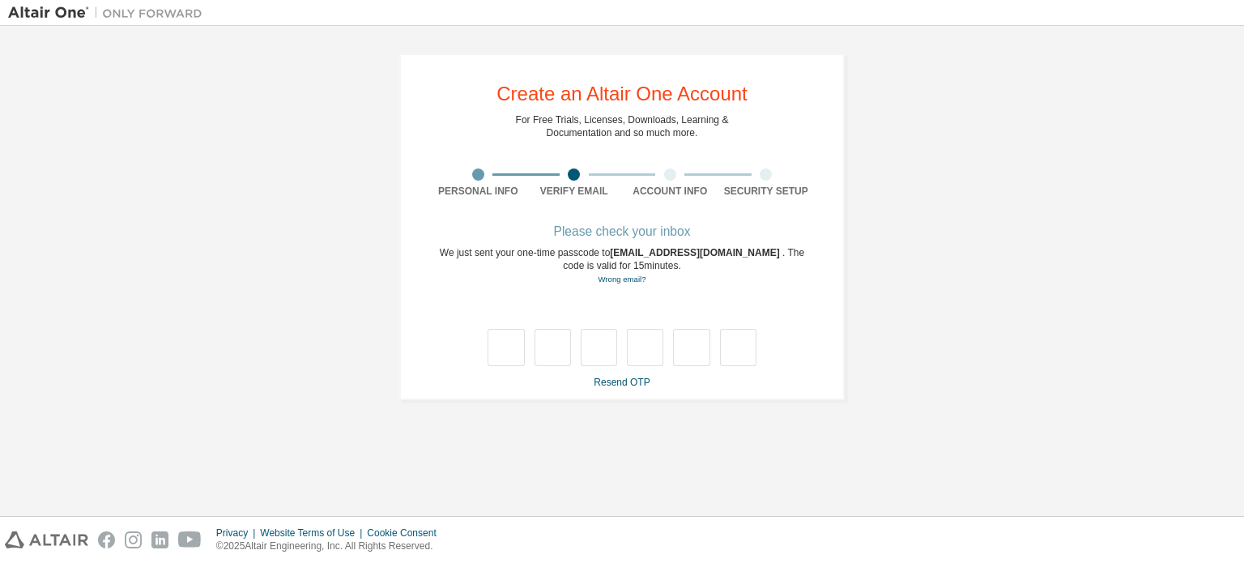
type input "*"
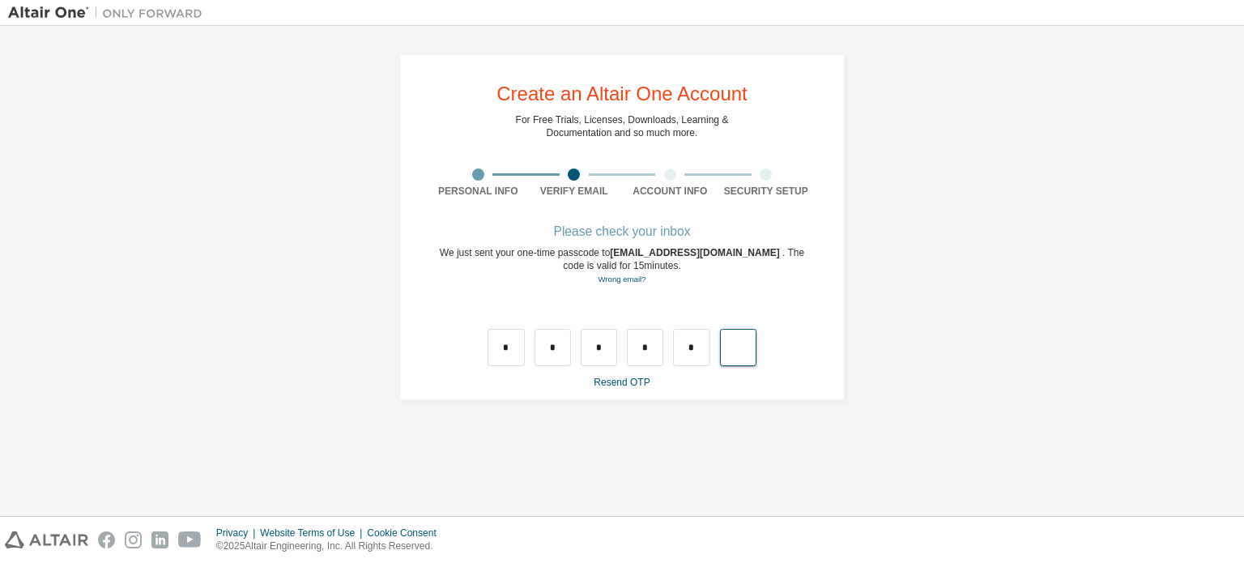
type input "*"
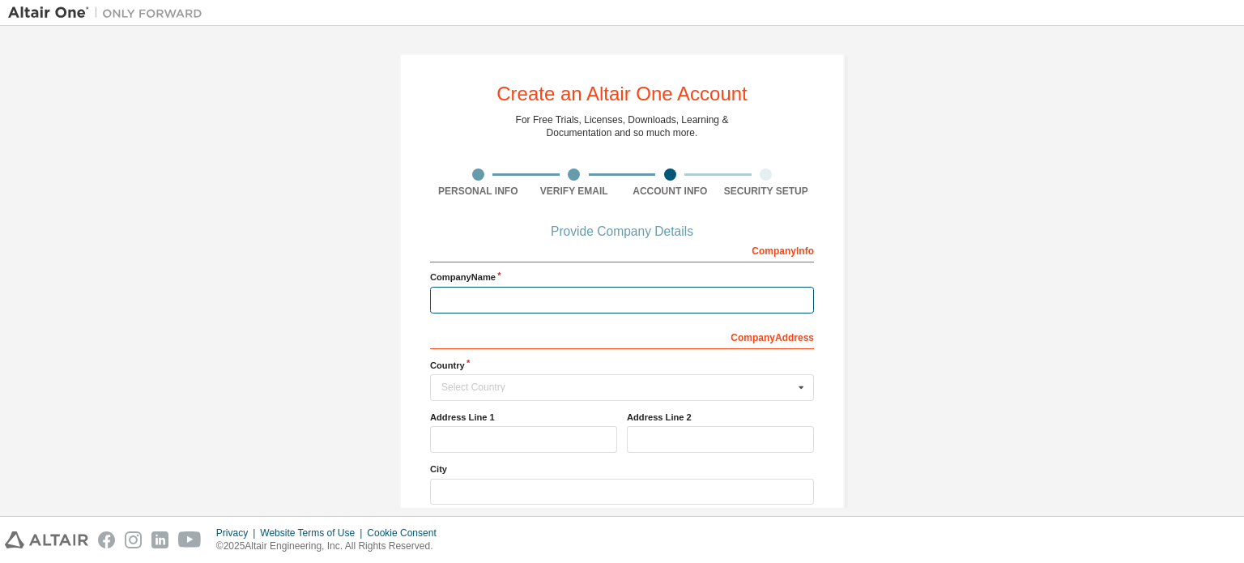
click at [492, 293] on input "text" at bounding box center [622, 300] width 384 height 27
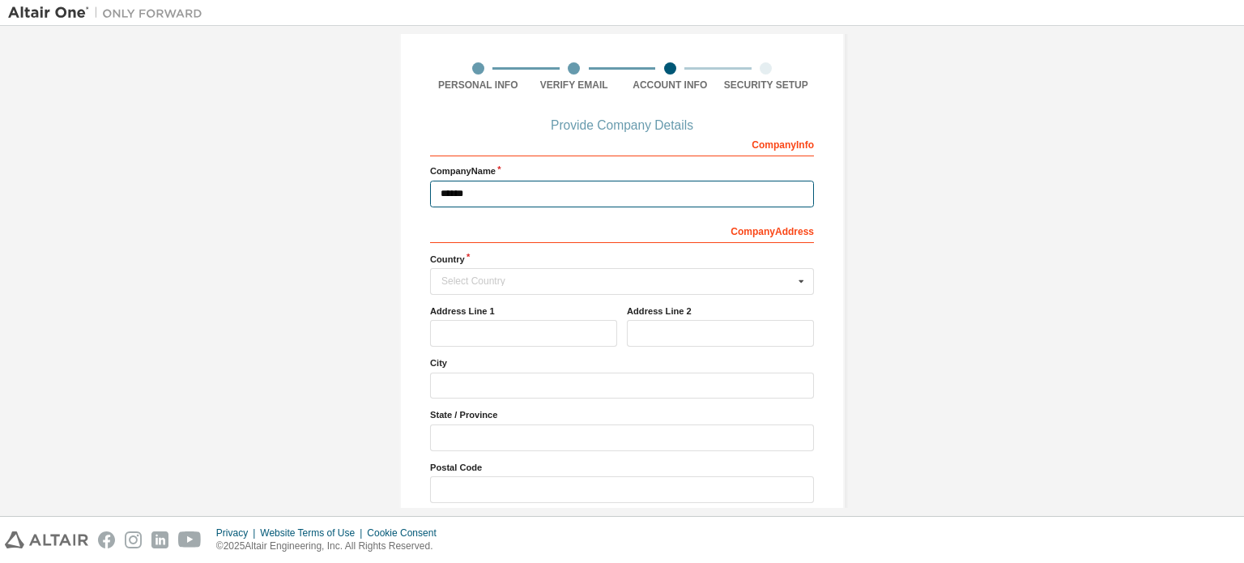
scroll to position [11, 0]
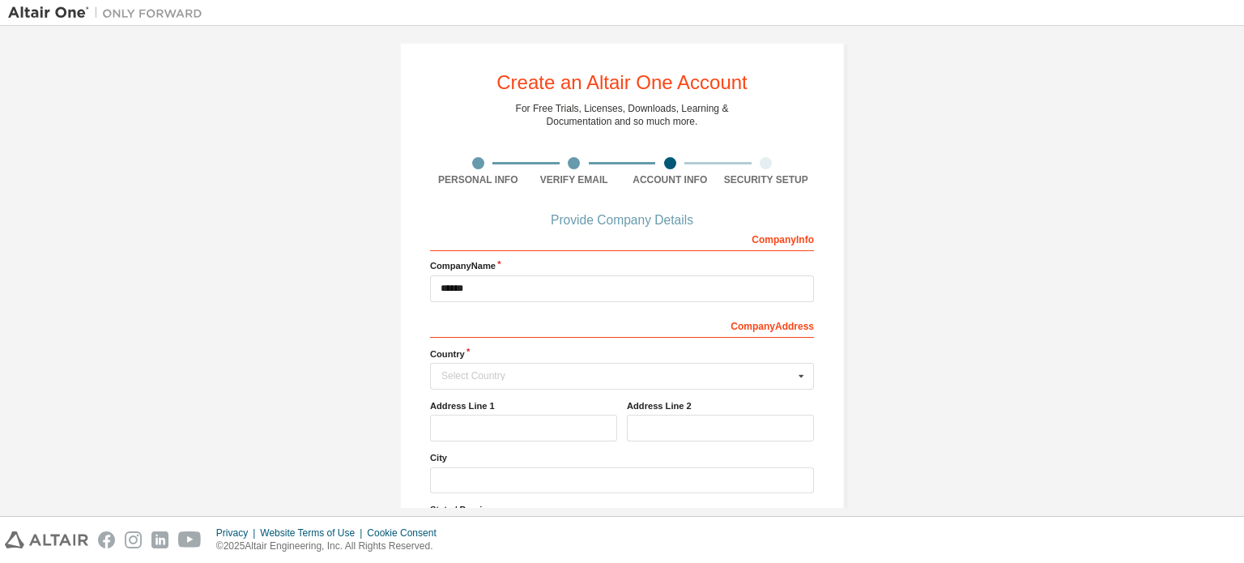
click at [516, 322] on div "Company Address" at bounding box center [622, 325] width 384 height 26
click at [518, 295] on input "******" at bounding box center [622, 288] width 384 height 27
type input "*"
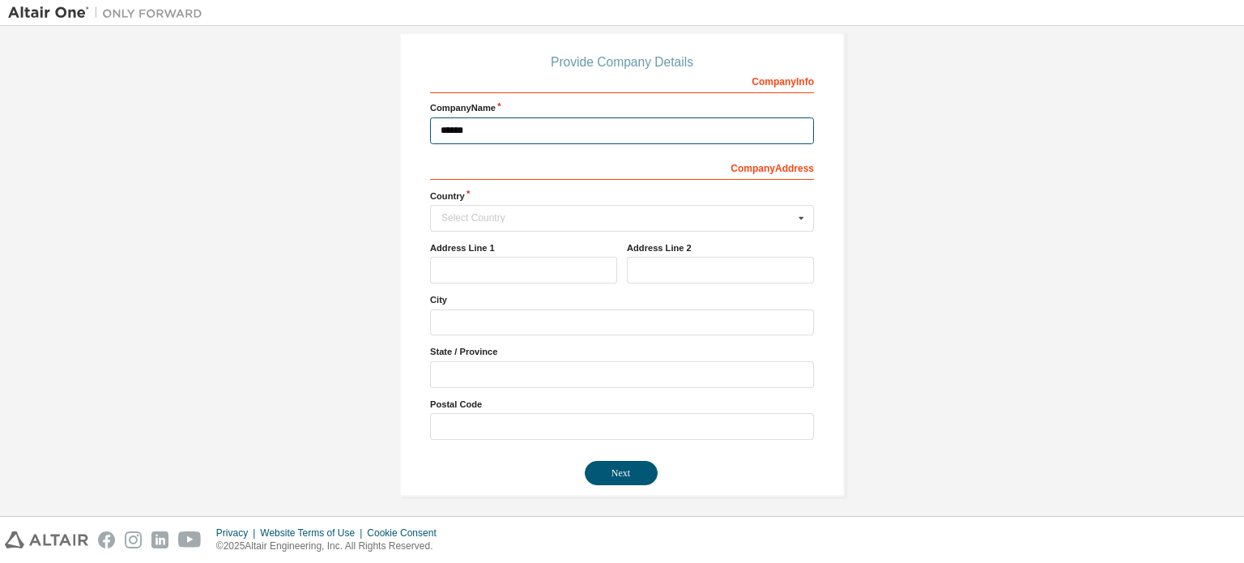
scroll to position [173, 0]
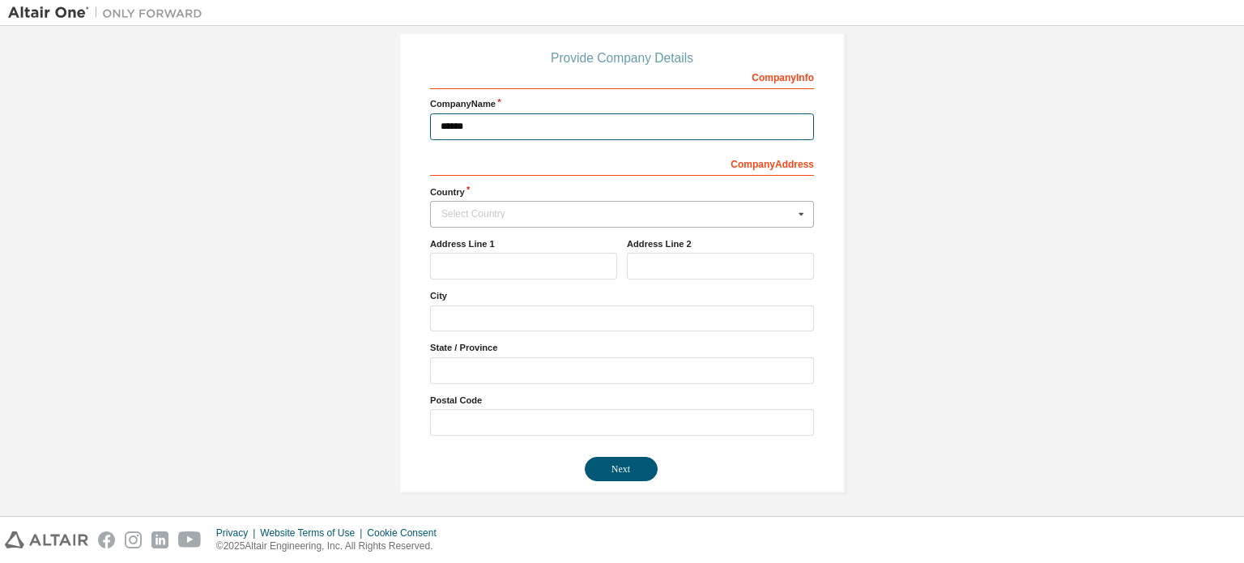
type input "******"
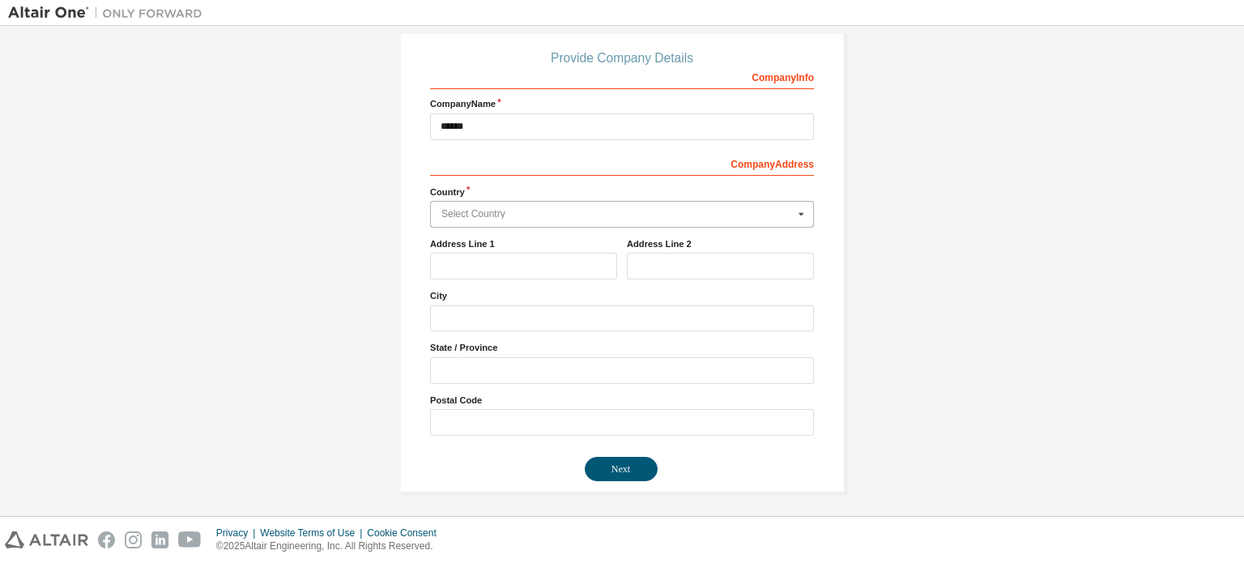
click at [496, 212] on div "Select Country" at bounding box center [617, 214] width 352 height 10
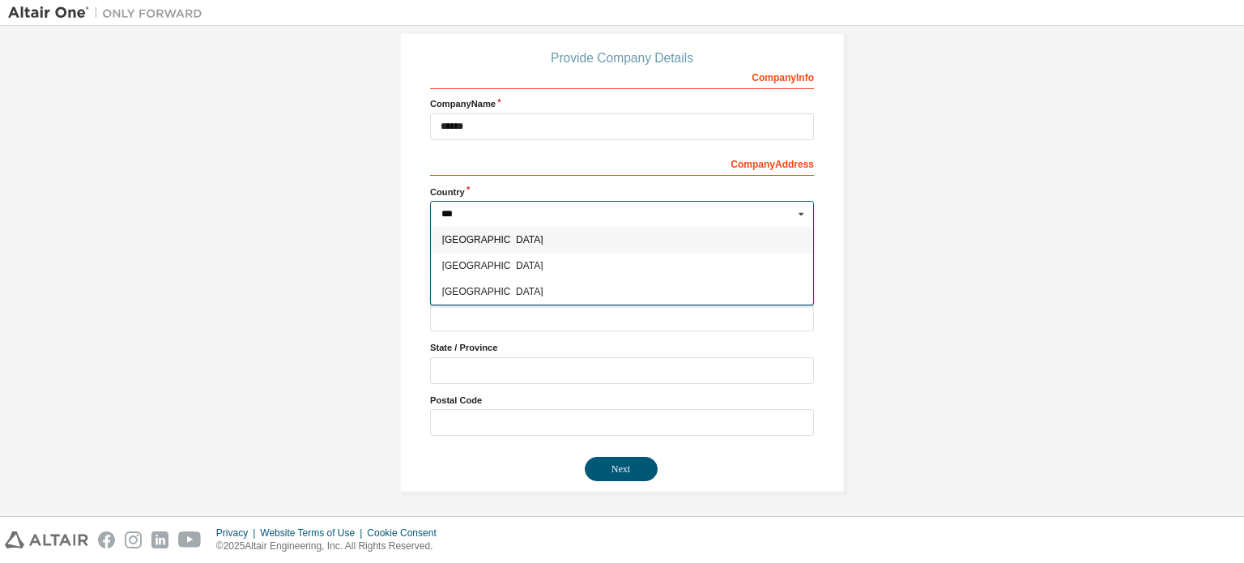
scroll to position [0, 0]
type input "***"
click at [489, 254] on div "India" at bounding box center [622, 266] width 382 height 26
type input "***"
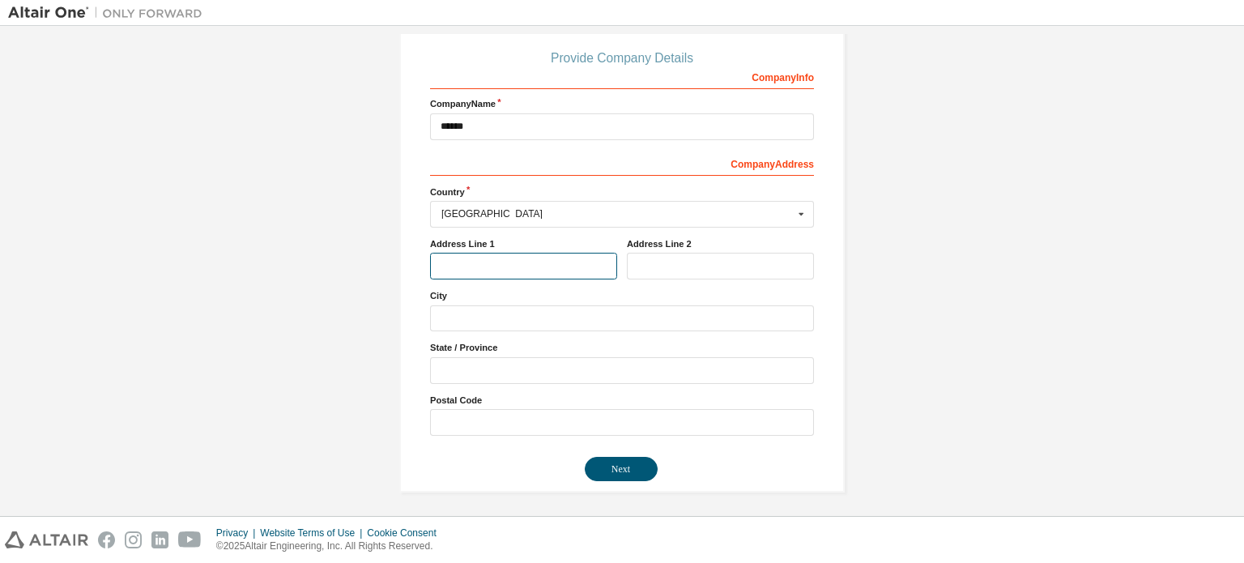
click at [498, 265] on input "text" at bounding box center [523, 266] width 187 height 27
click at [430, 434] on form "Provide Company Details Company Info Company Name ****** Company Address *** Co…" at bounding box center [622, 267] width 384 height 428
click at [625, 465] on button "Next" at bounding box center [621, 469] width 73 height 24
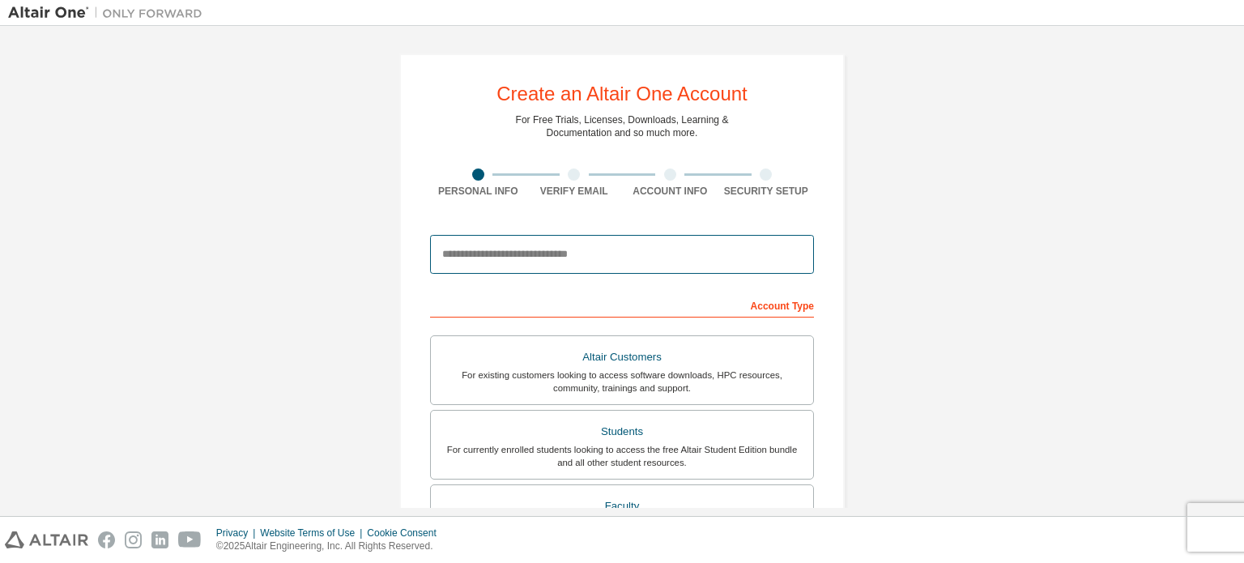
click at [539, 252] on input "email" at bounding box center [622, 254] width 384 height 39
type input "**********"
type input "*******"
type input "*****"
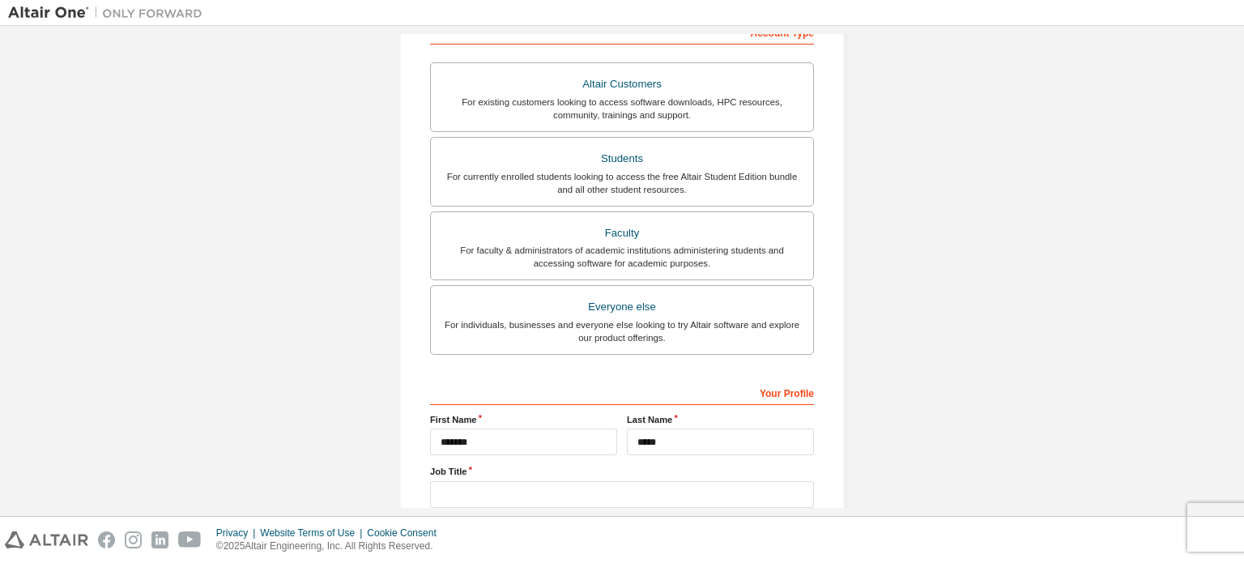
scroll to position [375, 0]
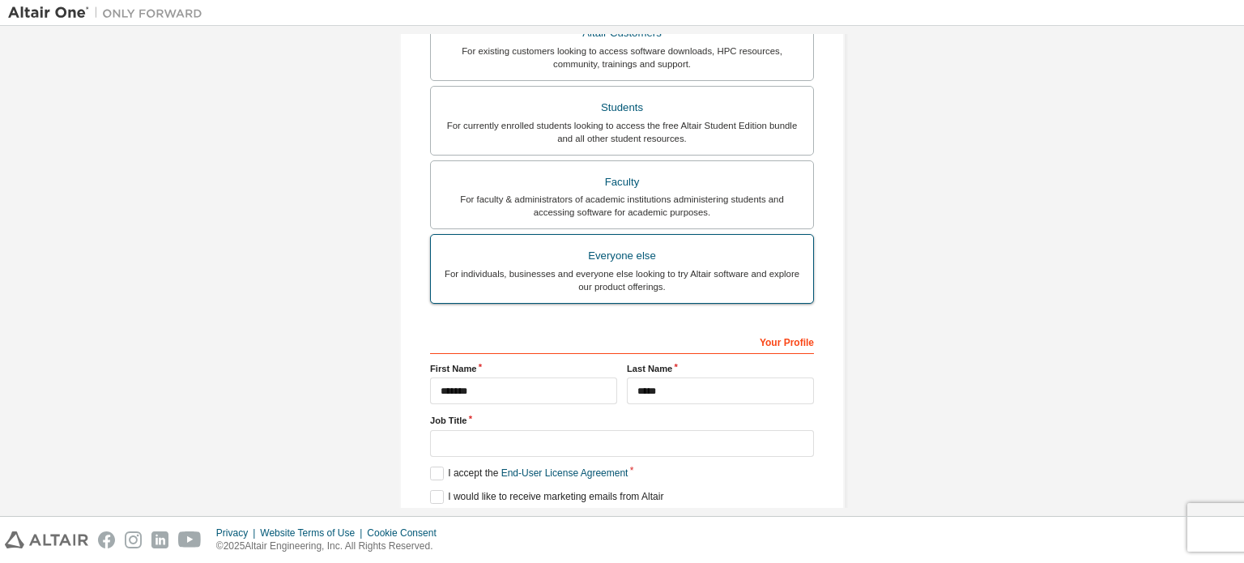
drag, startPoint x: 609, startPoint y: 264, endPoint x: 606, endPoint y: 275, distance: 11.0
click at [609, 265] on label "Everyone else For individuals, businesses and everyone else looking to try Alta…" at bounding box center [622, 269] width 384 height 70
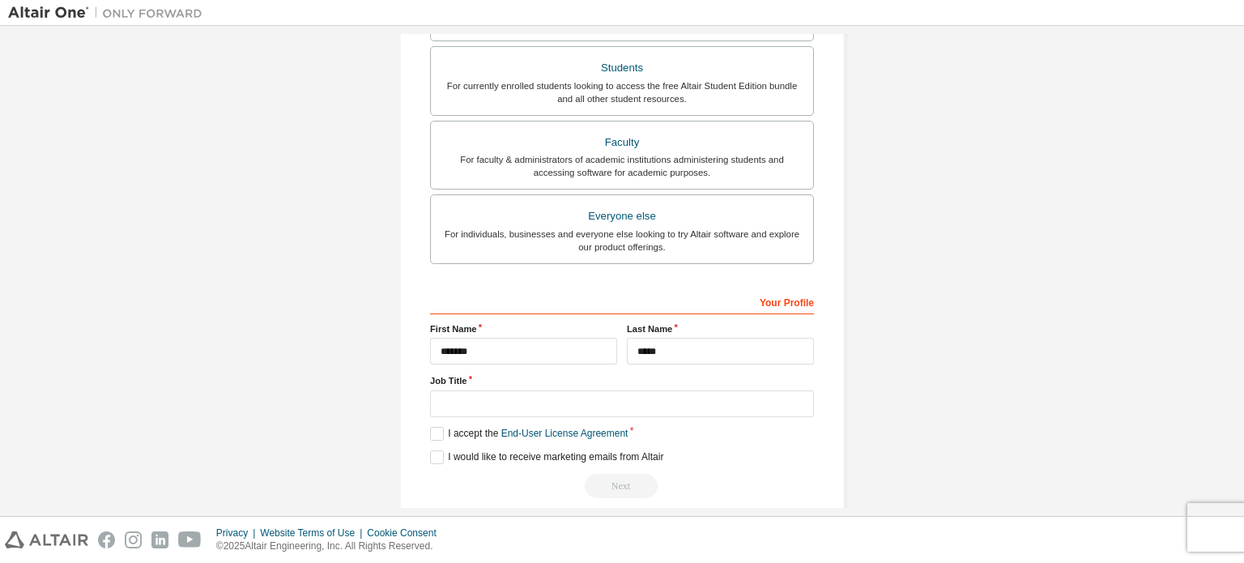
scroll to position [431, 0]
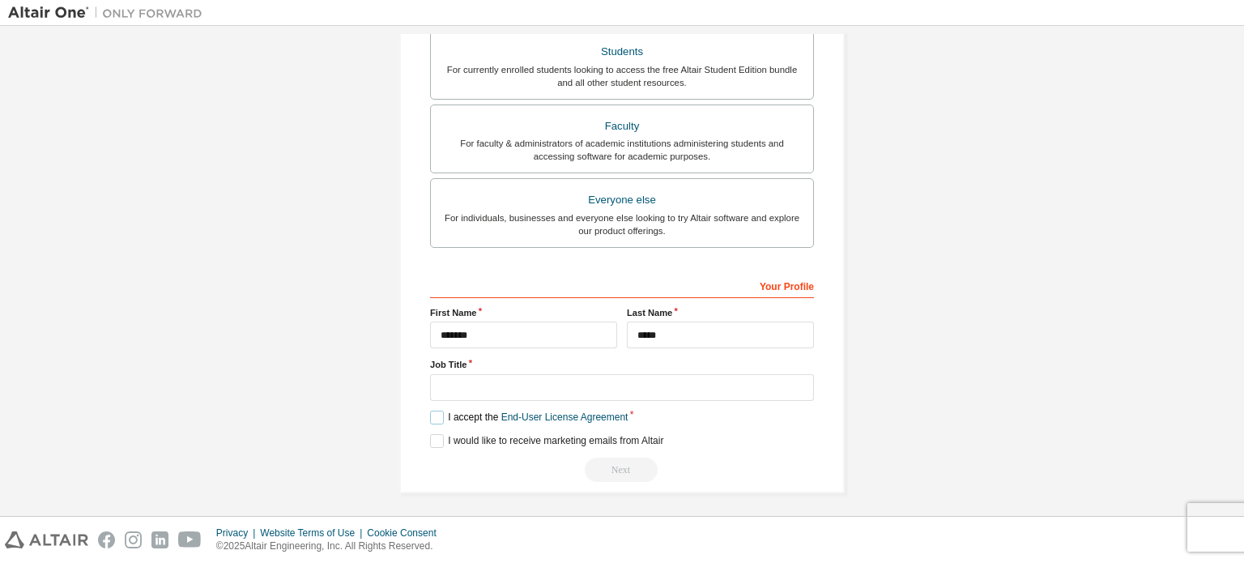
click at [439, 412] on label "I accept the End-User License Agreement" at bounding box center [529, 418] width 198 height 14
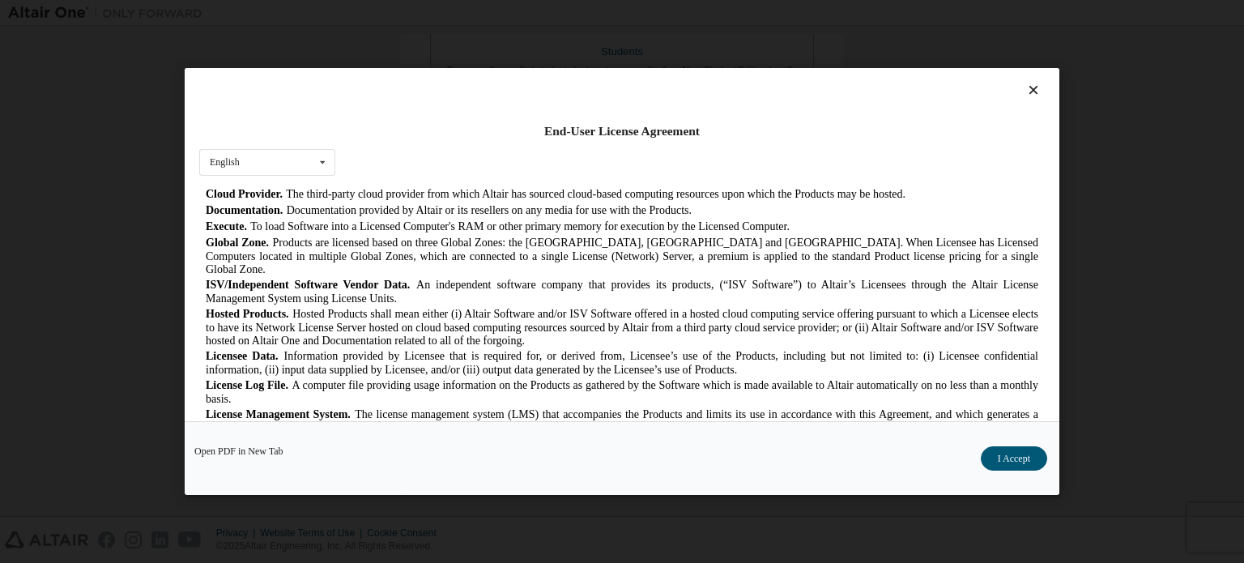
scroll to position [486, 0]
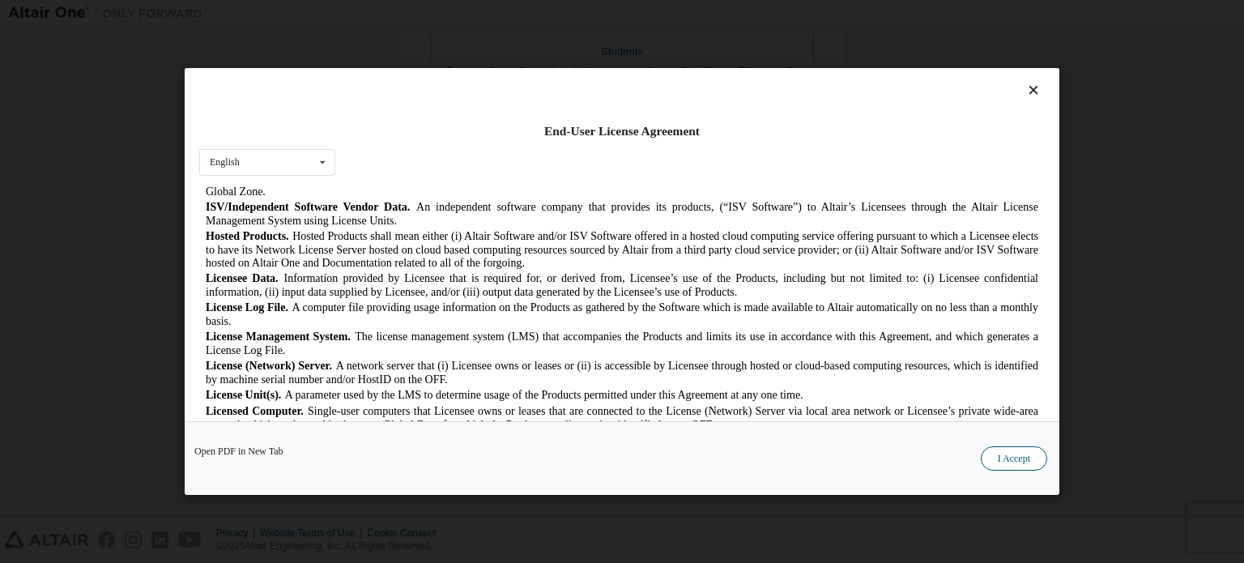
click at [996, 450] on button "I Accept" at bounding box center [1014, 458] width 66 height 24
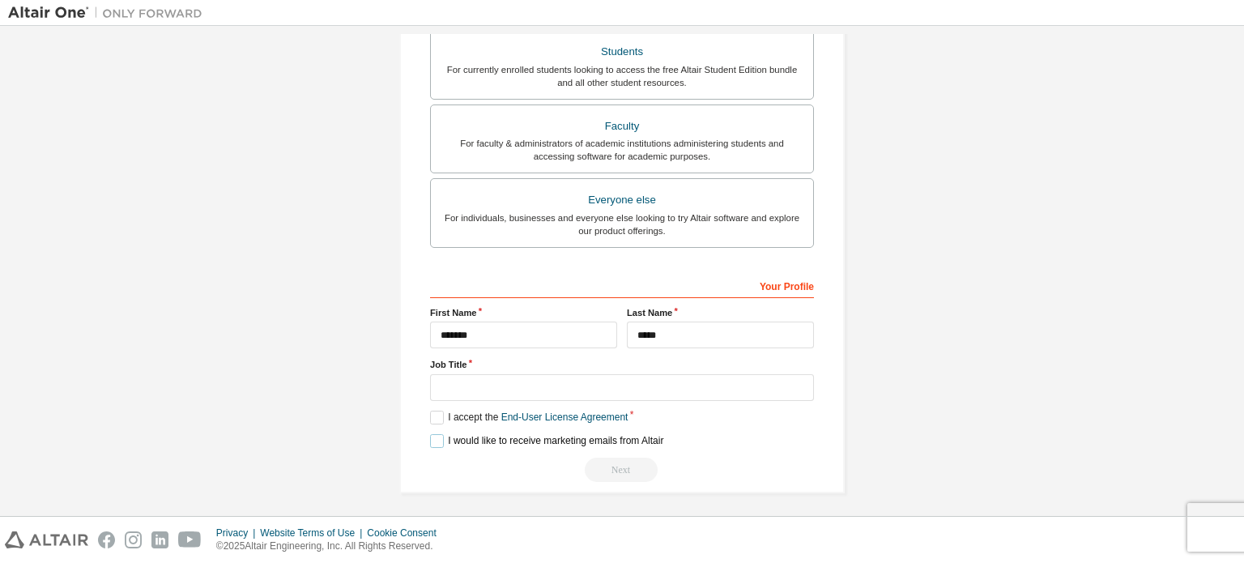
click at [435, 436] on label "I would like to receive marketing emails from Altair" at bounding box center [546, 441] width 233 height 14
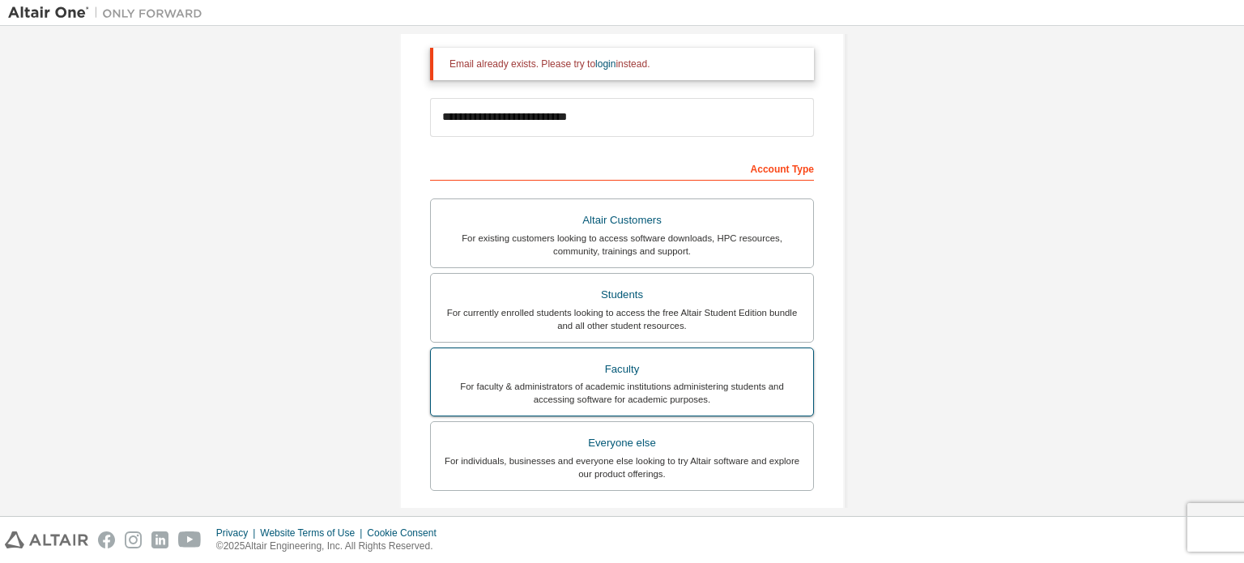
scroll to position [0, 0]
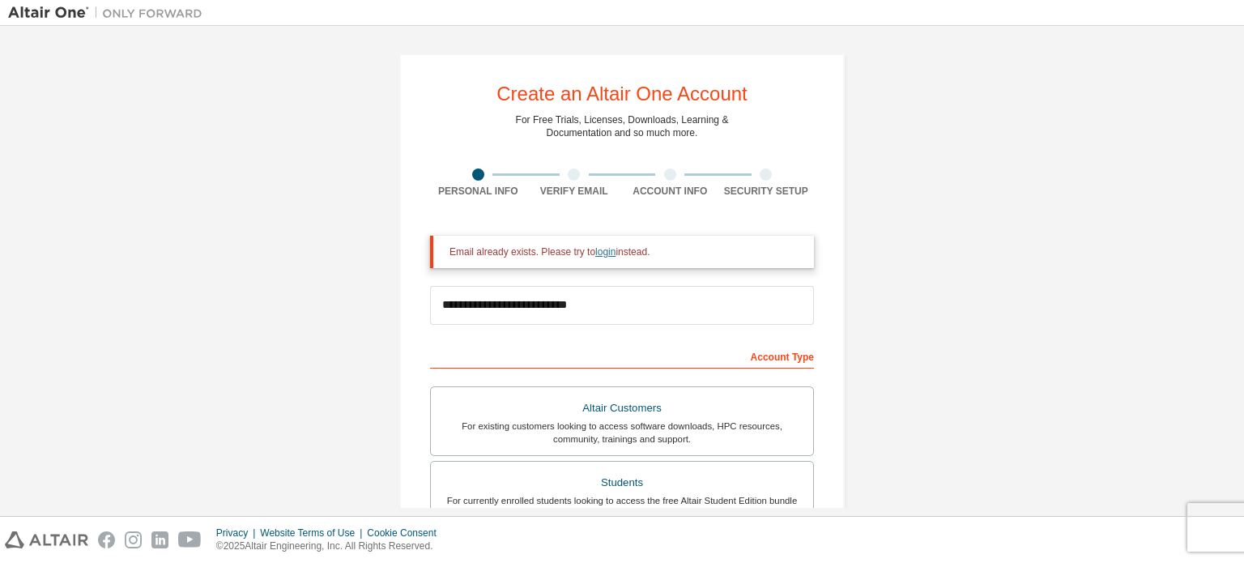
click at [600, 252] on link "login" at bounding box center [605, 251] width 20 height 11
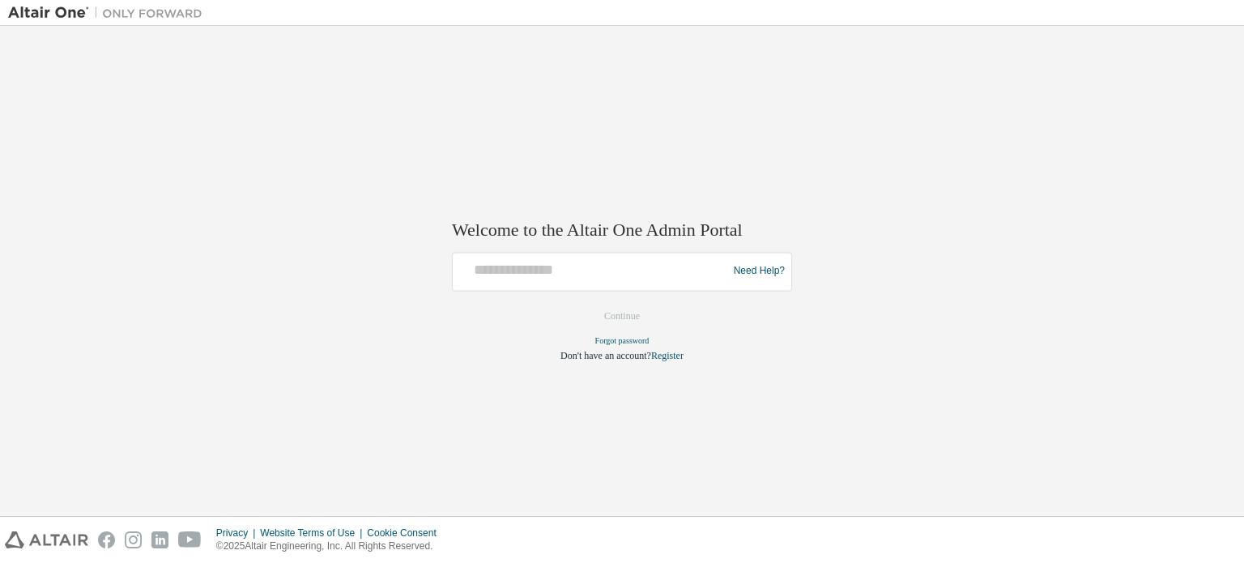
click at [574, 281] on div at bounding box center [592, 271] width 267 height 31
click at [556, 271] on input "text" at bounding box center [592, 267] width 267 height 23
type input "**********"
click at [632, 312] on button "Continue" at bounding box center [622, 316] width 70 height 24
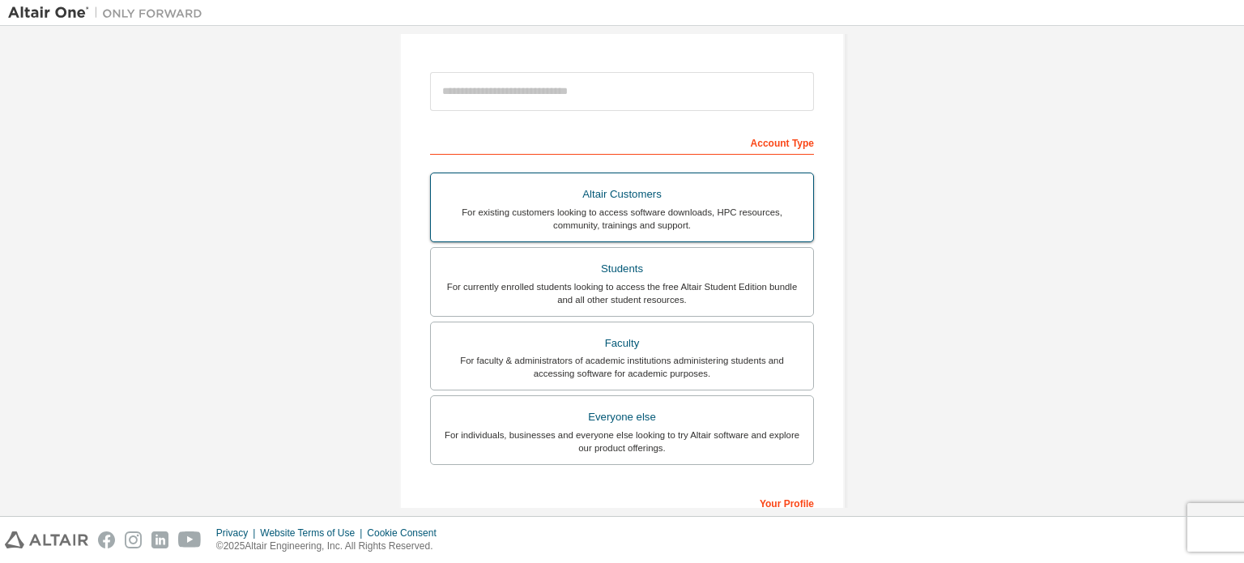
scroll to position [243, 0]
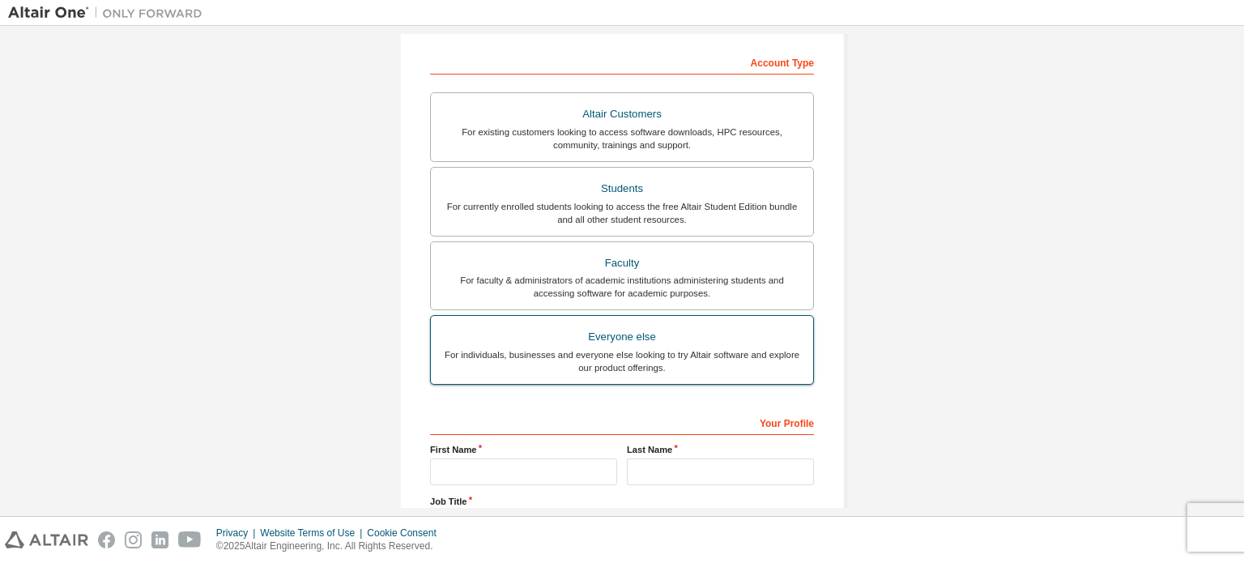
click at [612, 354] on div "For individuals, businesses and everyone else looking to try Altair software an…" at bounding box center [622, 361] width 363 height 26
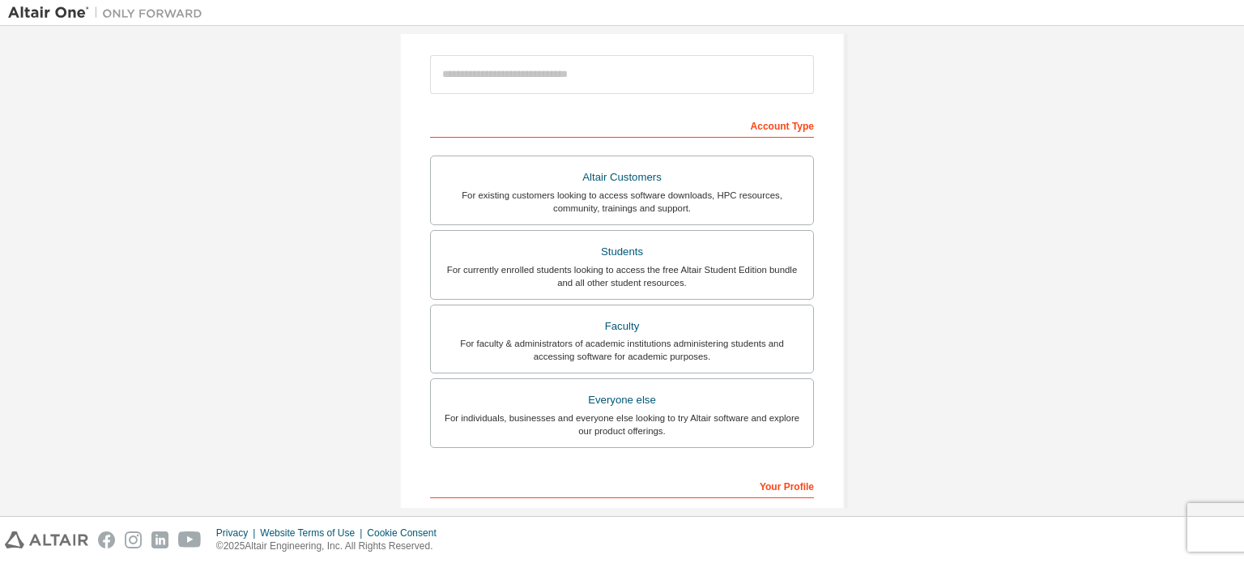
scroll to position [0, 0]
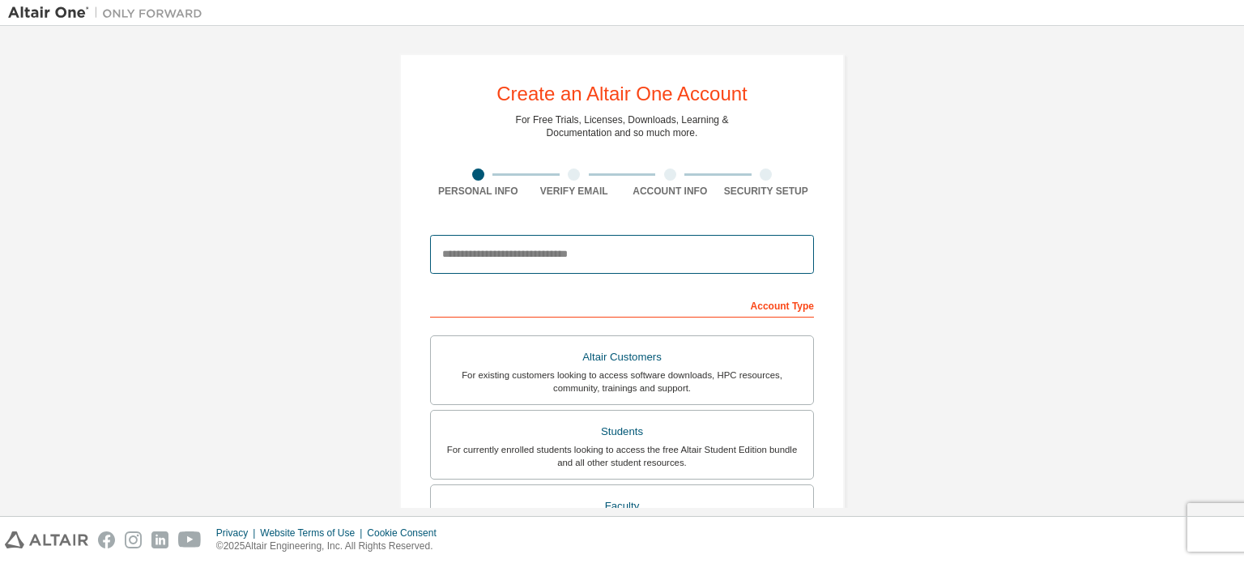
click at [599, 258] on input "email" at bounding box center [622, 254] width 384 height 39
type input "**********"
type input "*******"
type input "*****"
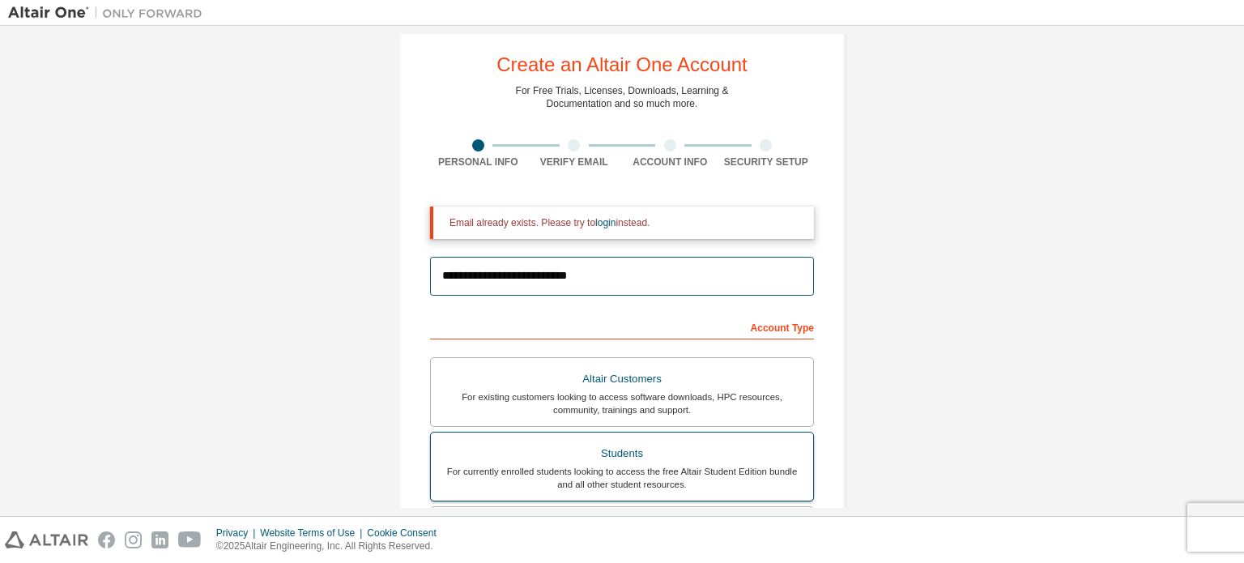
scroll to position [26, 0]
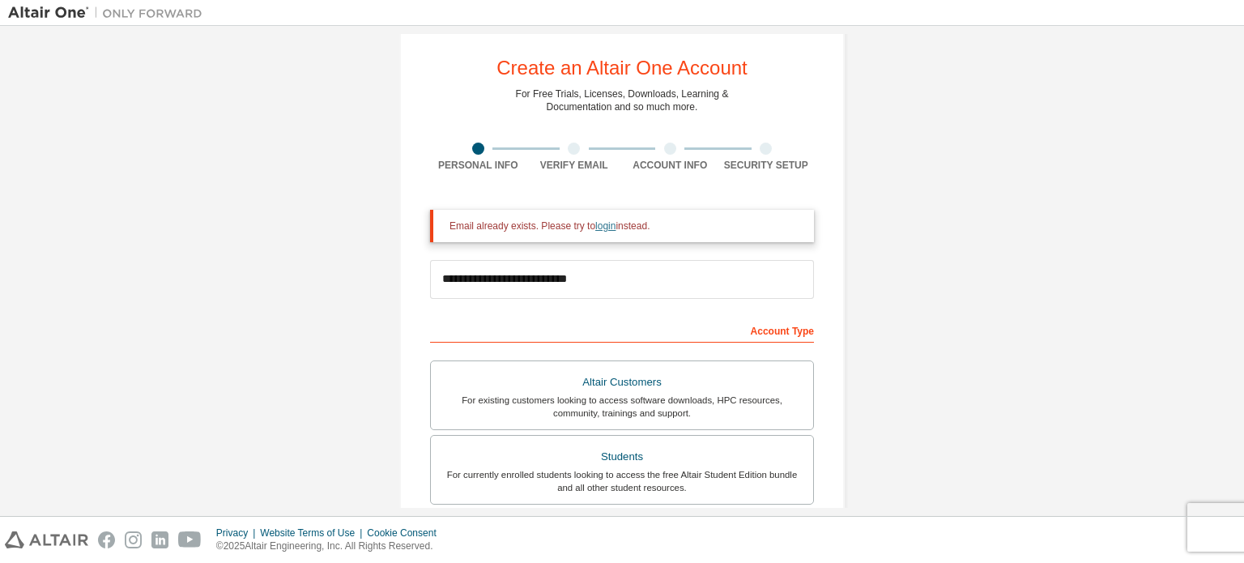
click at [600, 226] on link "login" at bounding box center [605, 225] width 20 height 11
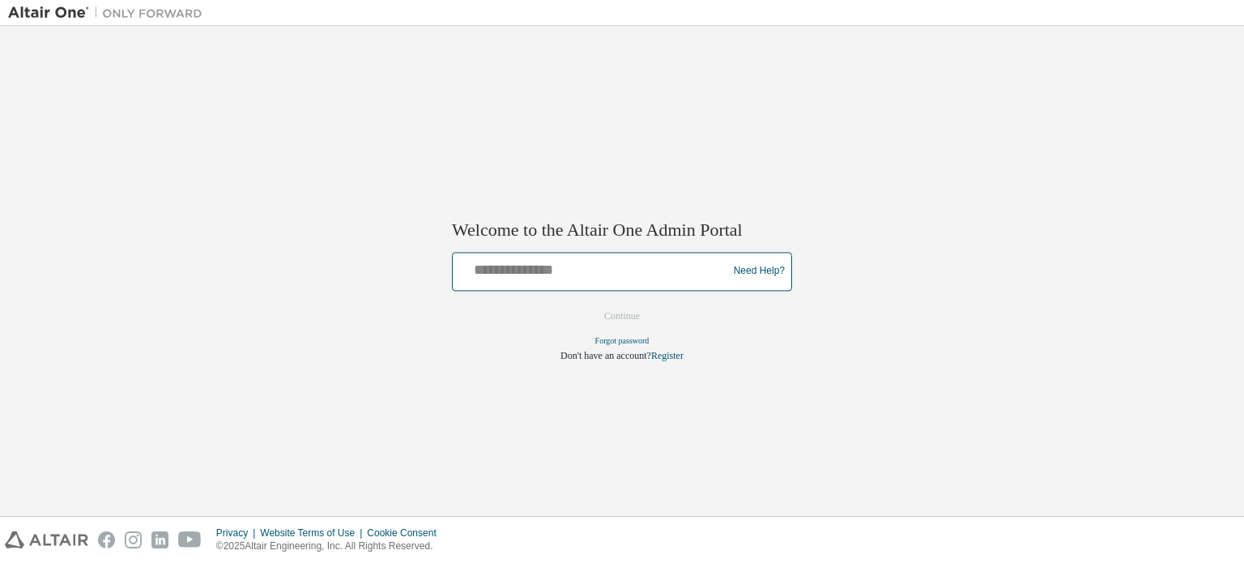
click at [616, 264] on input "text" at bounding box center [592, 267] width 267 height 23
type input "**********"
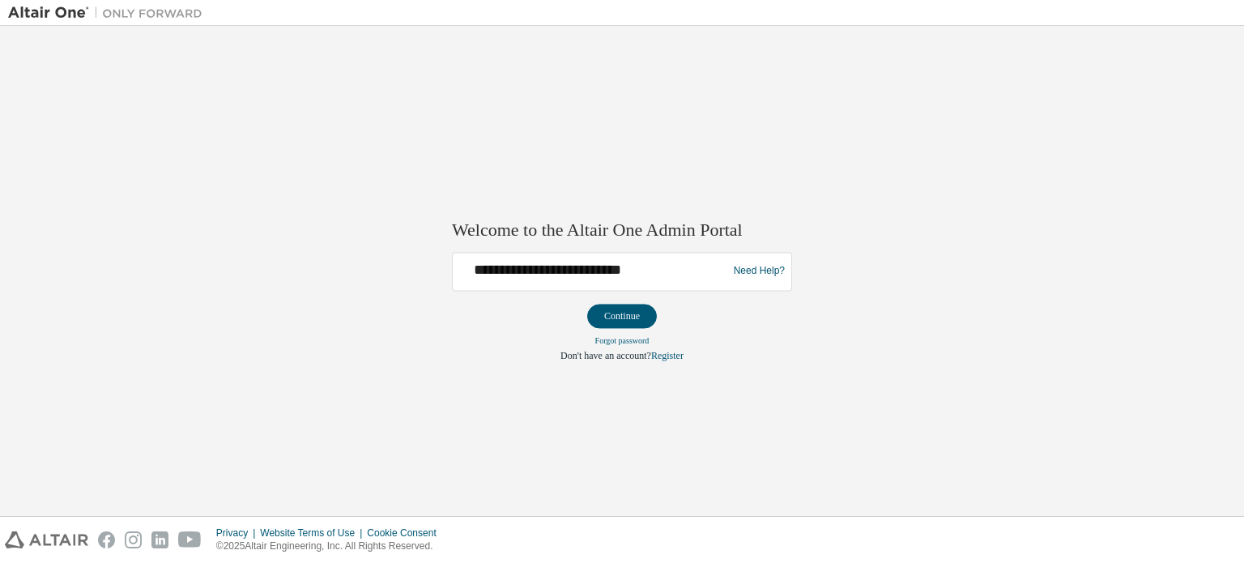
click at [633, 318] on button "Continue" at bounding box center [622, 316] width 70 height 24
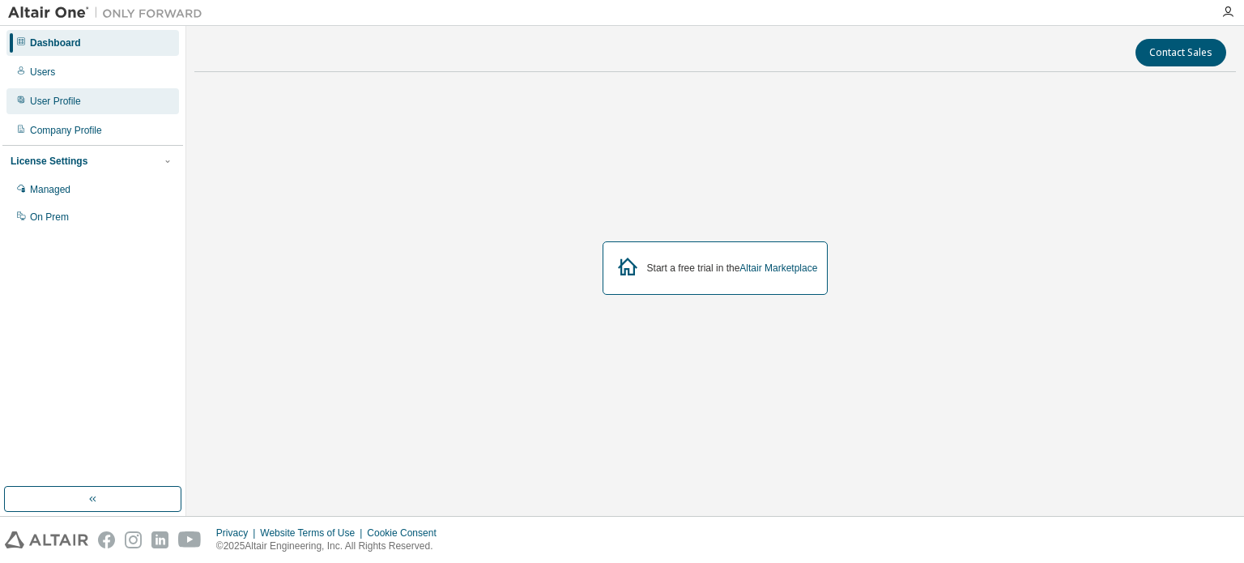
drag, startPoint x: 55, startPoint y: 73, endPoint x: 60, endPoint y: 90, distance: 17.7
click at [55, 73] on div "Users" at bounding box center [92, 72] width 173 height 26
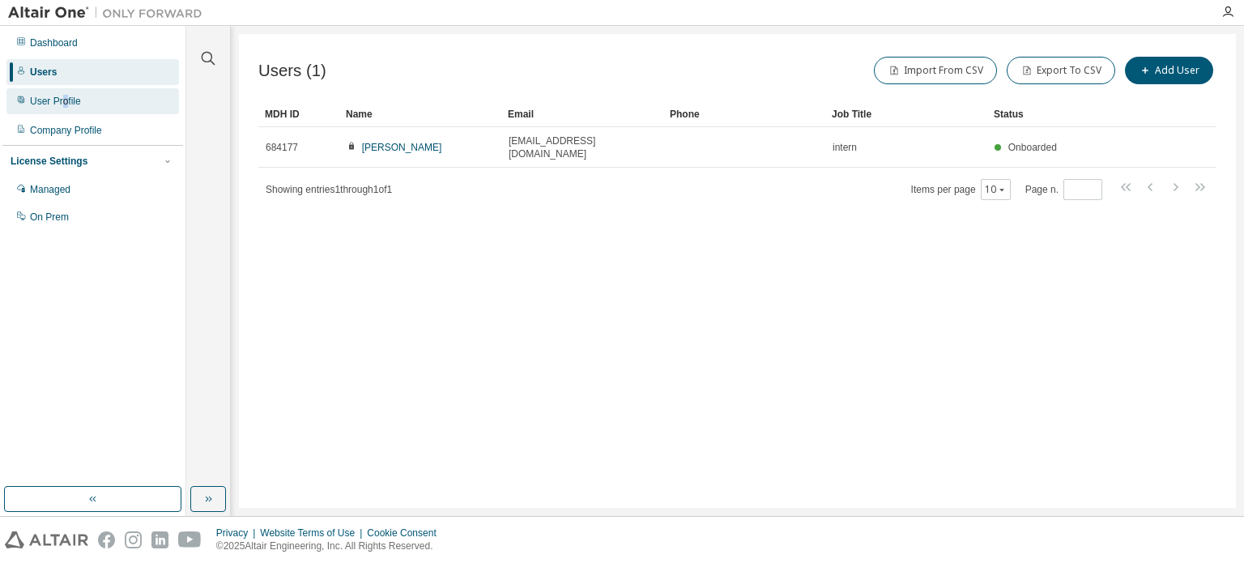
click at [65, 101] on div "User Profile" at bounding box center [55, 101] width 51 height 13
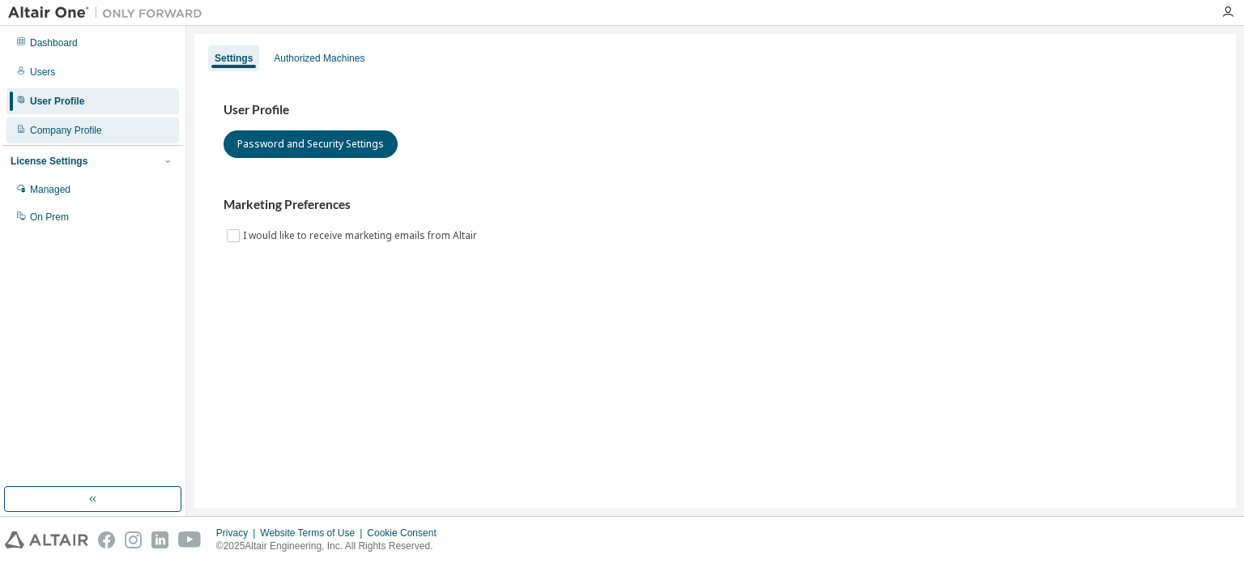
click at [66, 120] on div "Company Profile" at bounding box center [92, 130] width 173 height 26
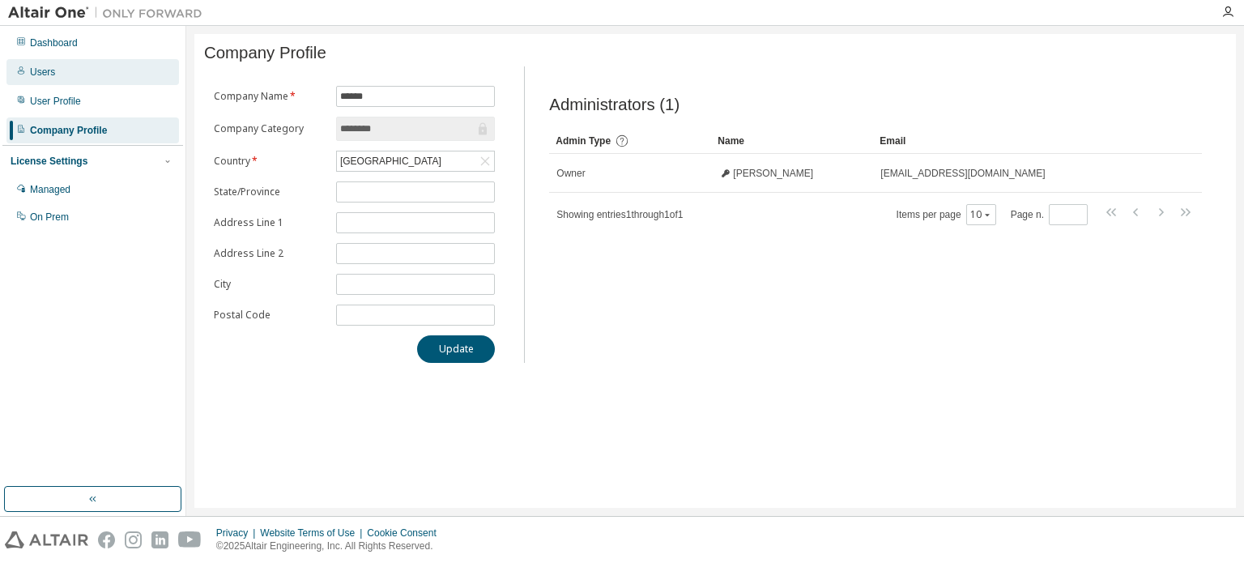
click at [87, 75] on div "Users" at bounding box center [92, 72] width 173 height 26
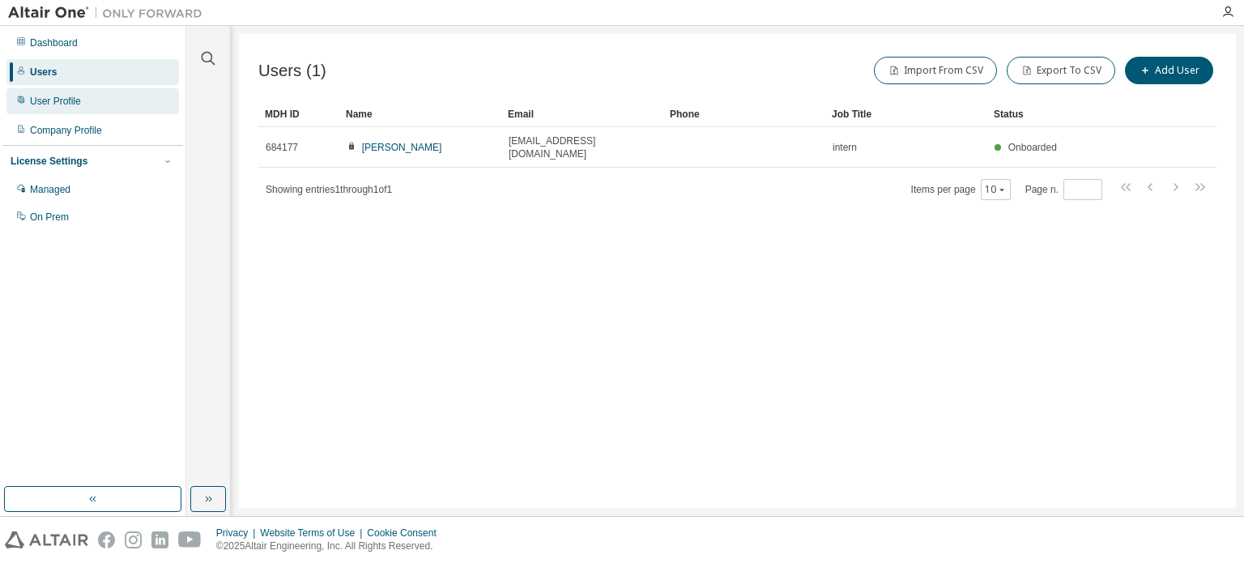
click at [70, 107] on div "User Profile" at bounding box center [55, 101] width 51 height 13
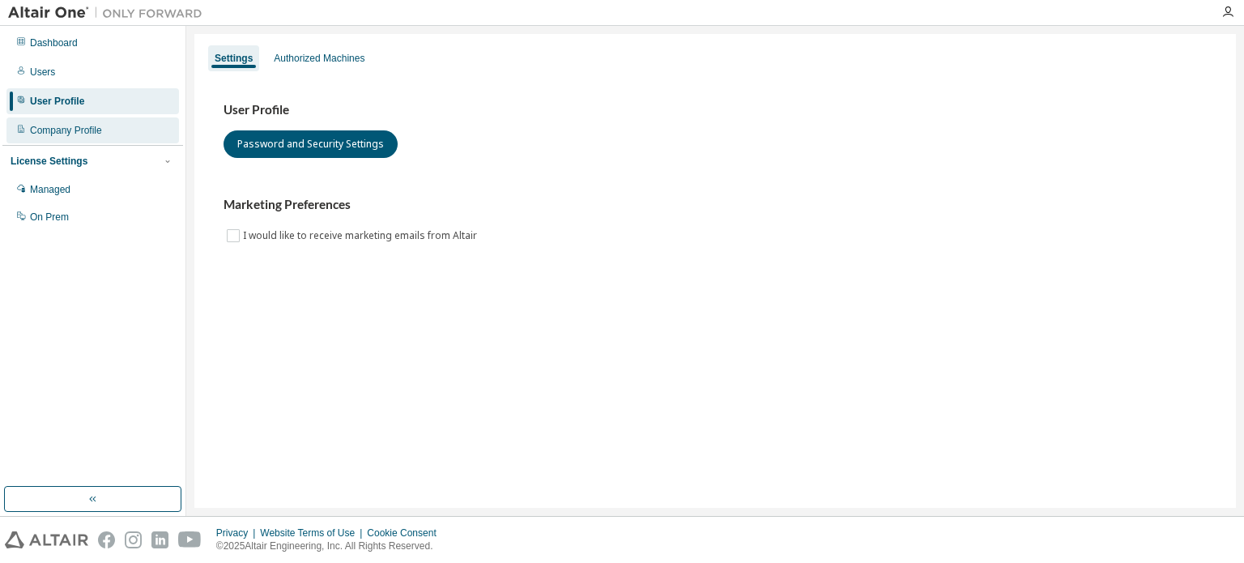
click at [75, 129] on div "Company Profile" at bounding box center [66, 130] width 72 height 13
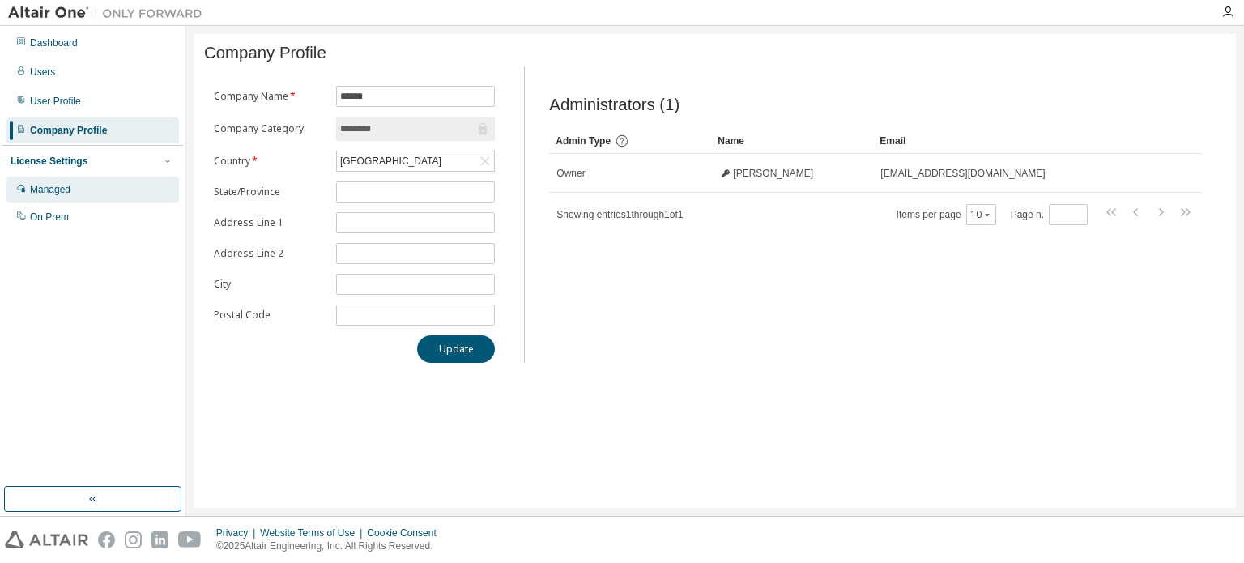
click at [39, 196] on div "Managed" at bounding box center [50, 189] width 41 height 13
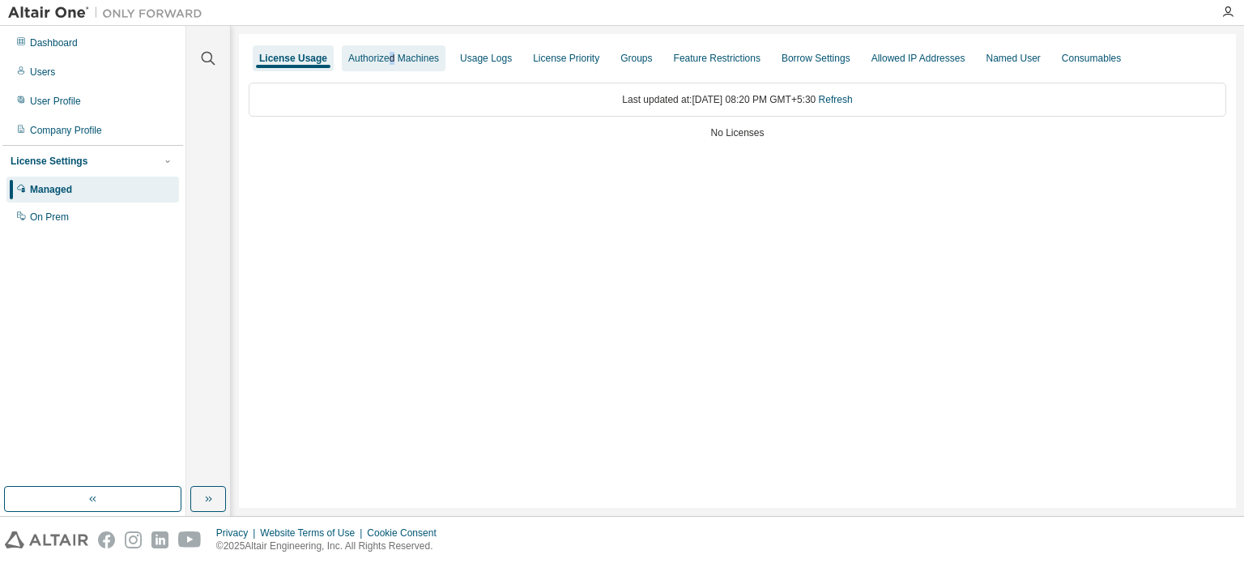
click at [389, 58] on div "Authorized Machines" at bounding box center [393, 58] width 91 height 13
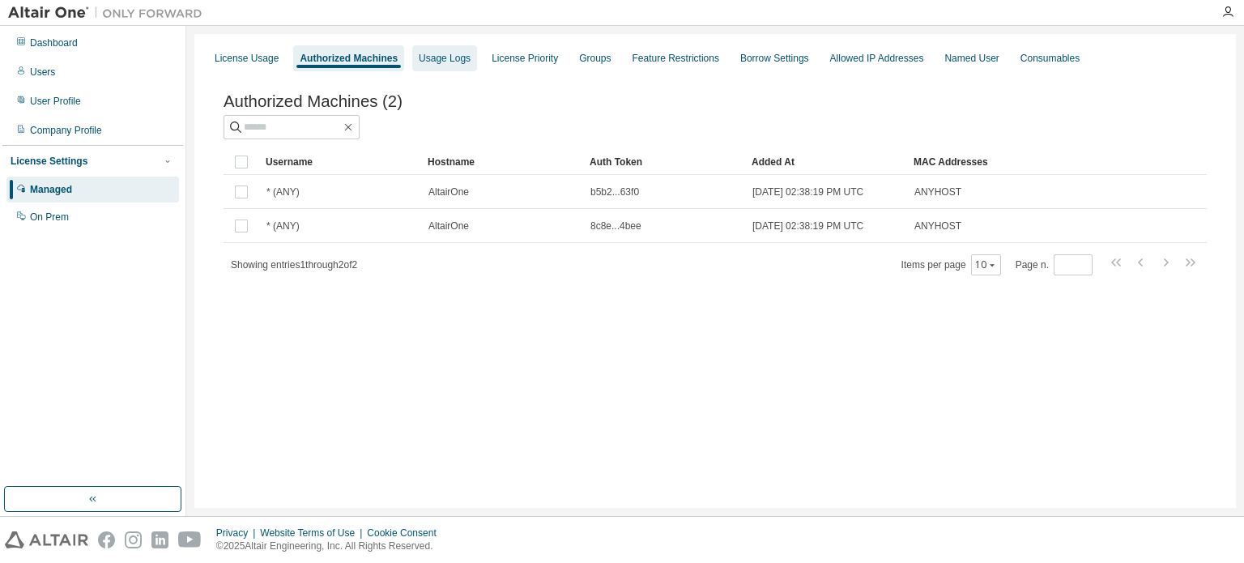
click at [446, 58] on div "Usage Logs" at bounding box center [445, 58] width 52 height 13
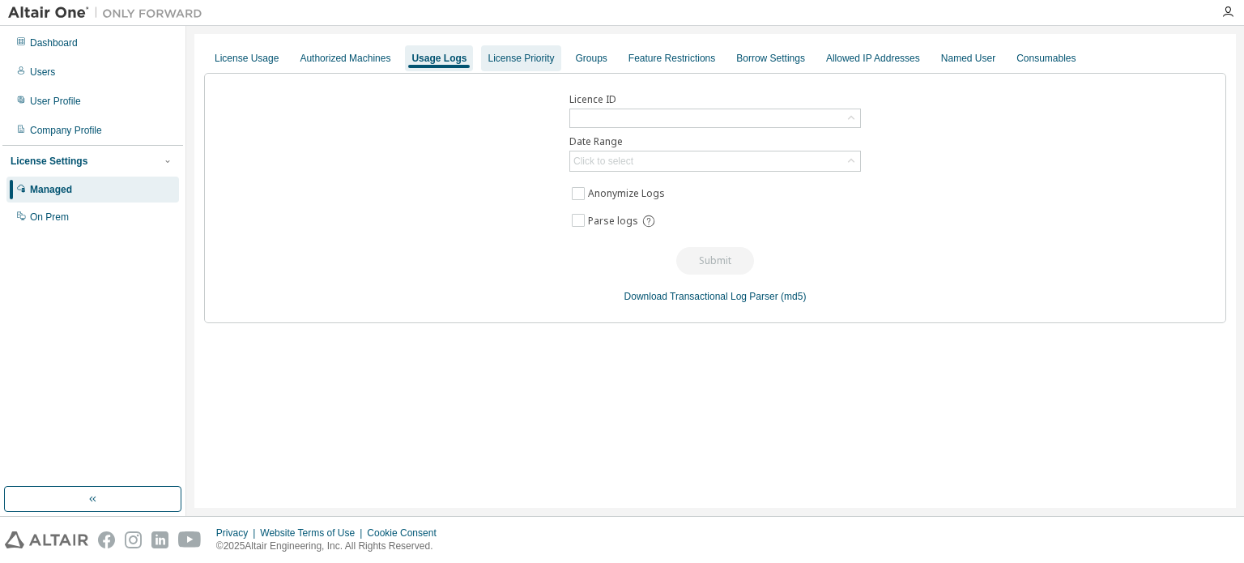
drag, startPoint x: 510, startPoint y: 63, endPoint x: 544, endPoint y: 63, distance: 34.0
click at [510, 64] on div "License Priority" at bounding box center [521, 58] width 66 height 13
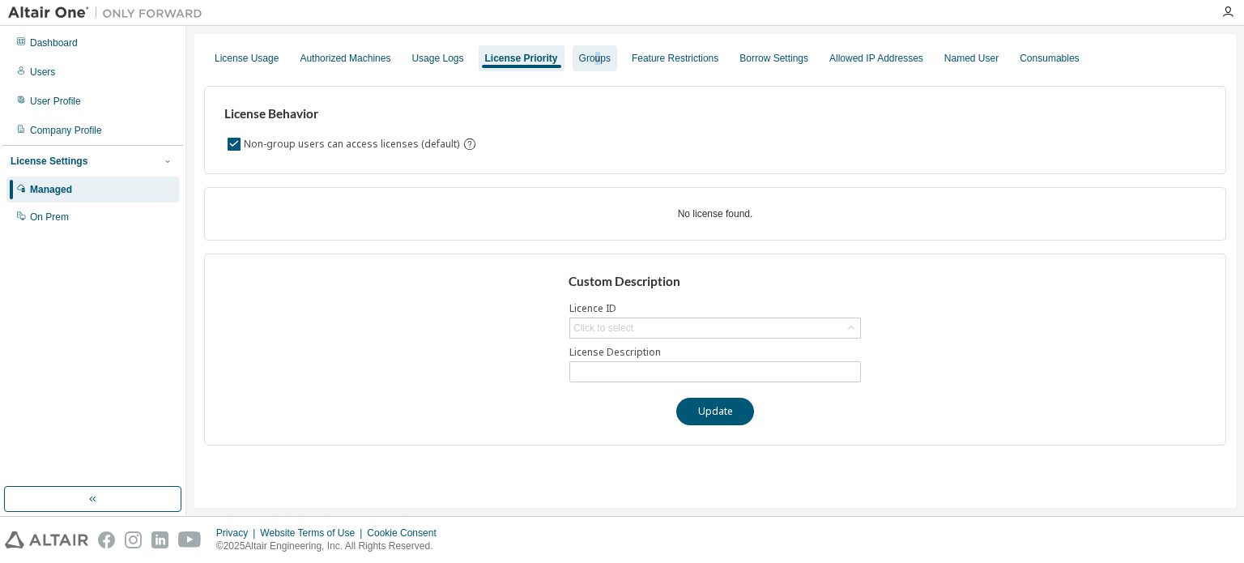
click at [588, 61] on div "Groups" at bounding box center [595, 58] width 32 height 13
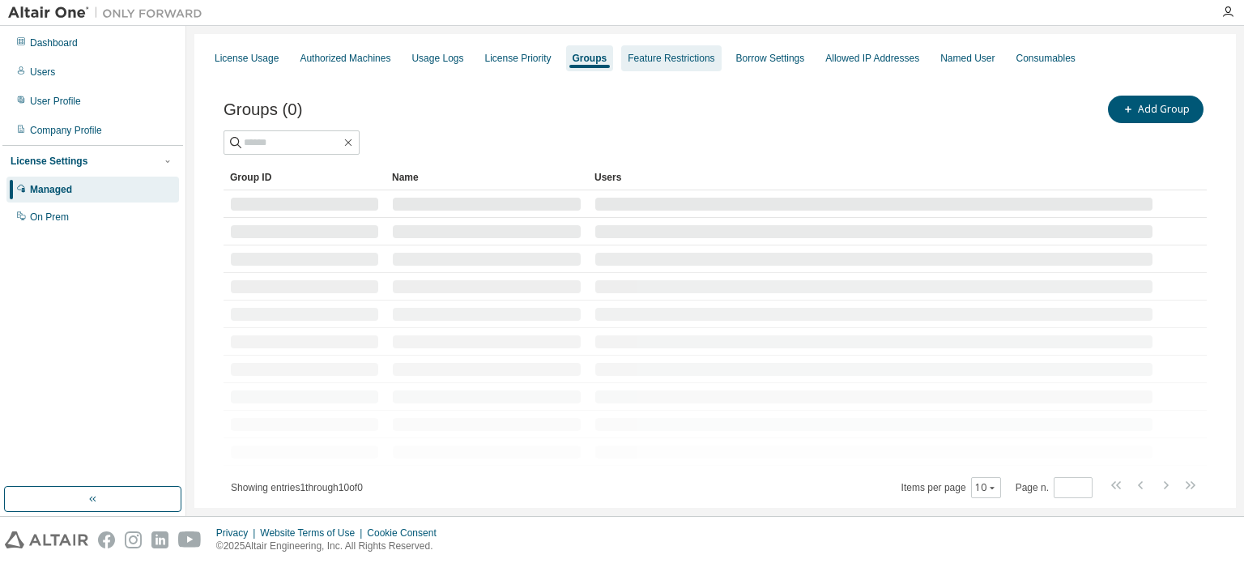
drag, startPoint x: 673, startPoint y: 58, endPoint x: 689, endPoint y: 60, distance: 16.4
click at [676, 60] on div "Feature Restrictions" at bounding box center [671, 58] width 87 height 13
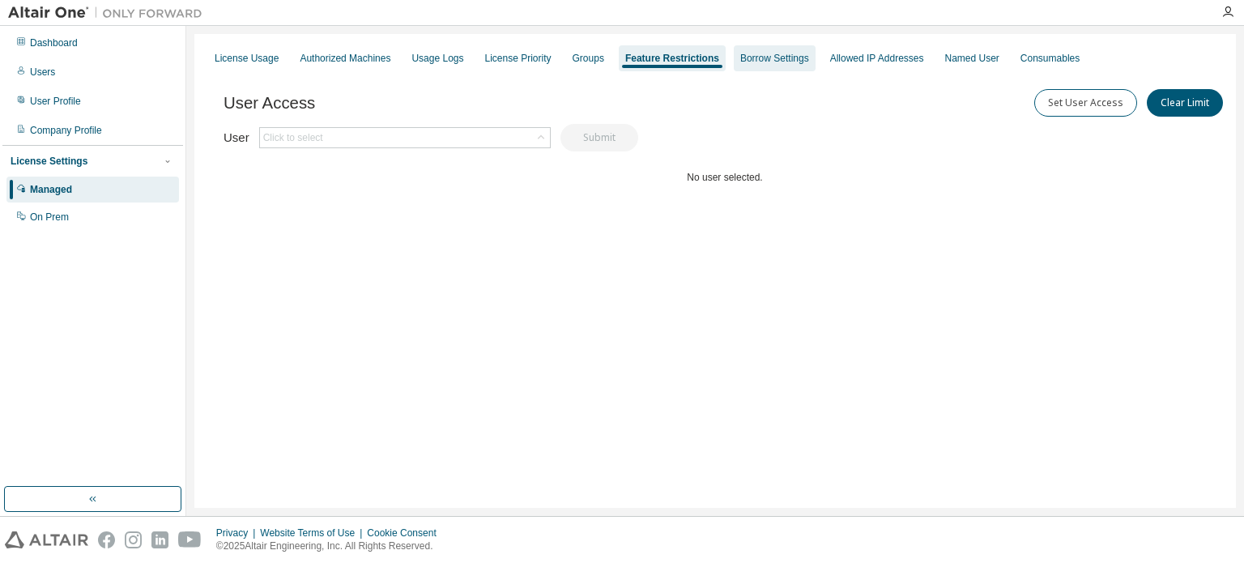
drag, startPoint x: 736, startPoint y: 58, endPoint x: 747, endPoint y: 61, distance: 11.0
click at [740, 59] on div "Borrow Settings" at bounding box center [774, 58] width 69 height 13
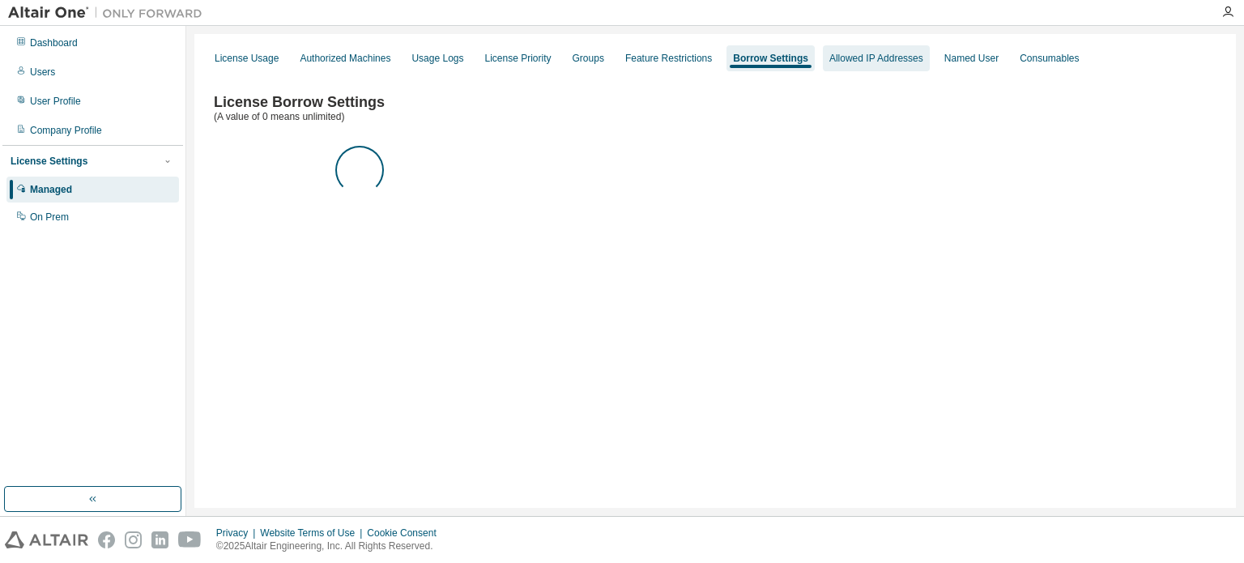
drag, startPoint x: 823, startPoint y: 60, endPoint x: 872, endPoint y: 65, distance: 48.8
click at [829, 62] on div "Allowed IP Addresses" at bounding box center [876, 58] width 94 height 13
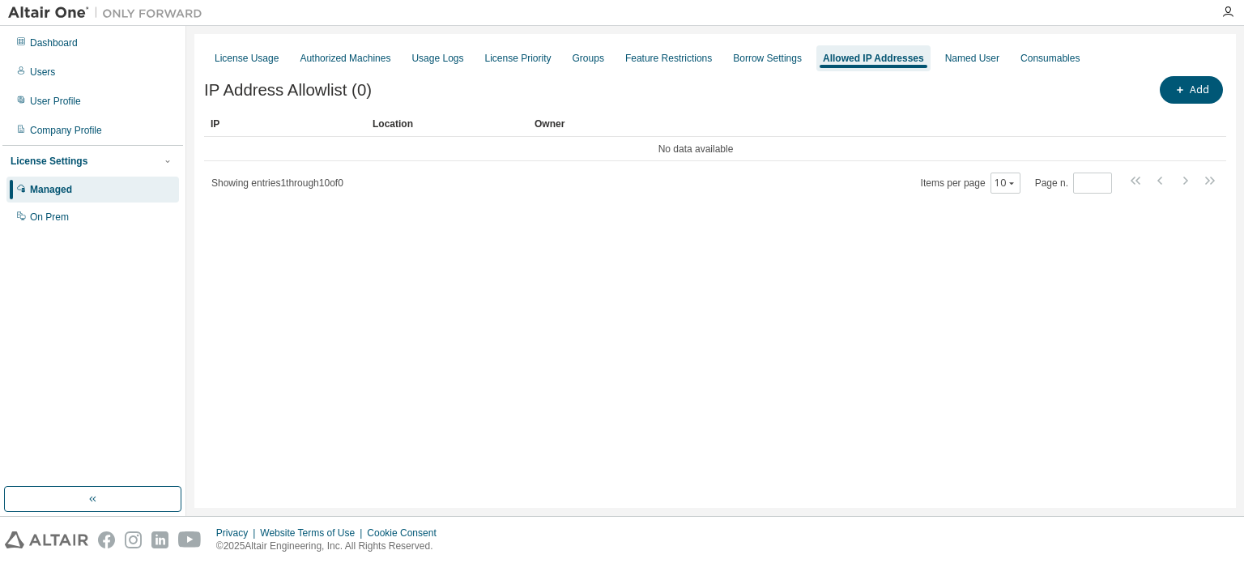
drag, startPoint x: 943, startPoint y: 62, endPoint x: 990, endPoint y: 64, distance: 47.0
click at [945, 65] on div "Named User" at bounding box center [972, 58] width 67 height 26
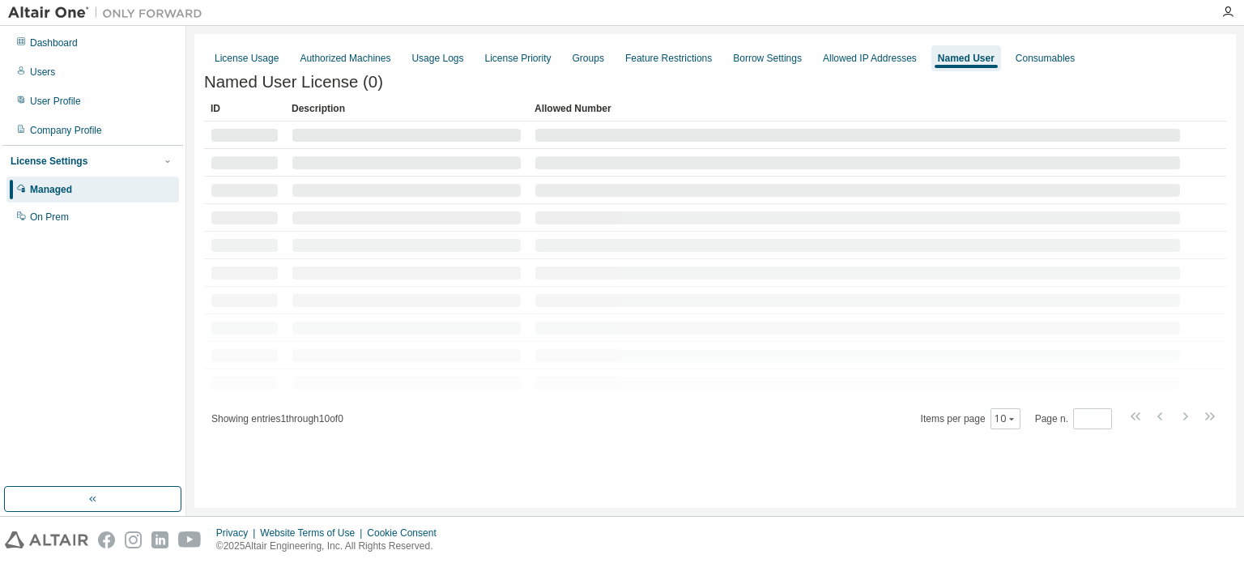
drag, startPoint x: 1020, startPoint y: 66, endPoint x: 795, endPoint y: 2, distance: 233.9
click at [1009, 58] on div "Consumables" at bounding box center [1045, 58] width 72 height 26
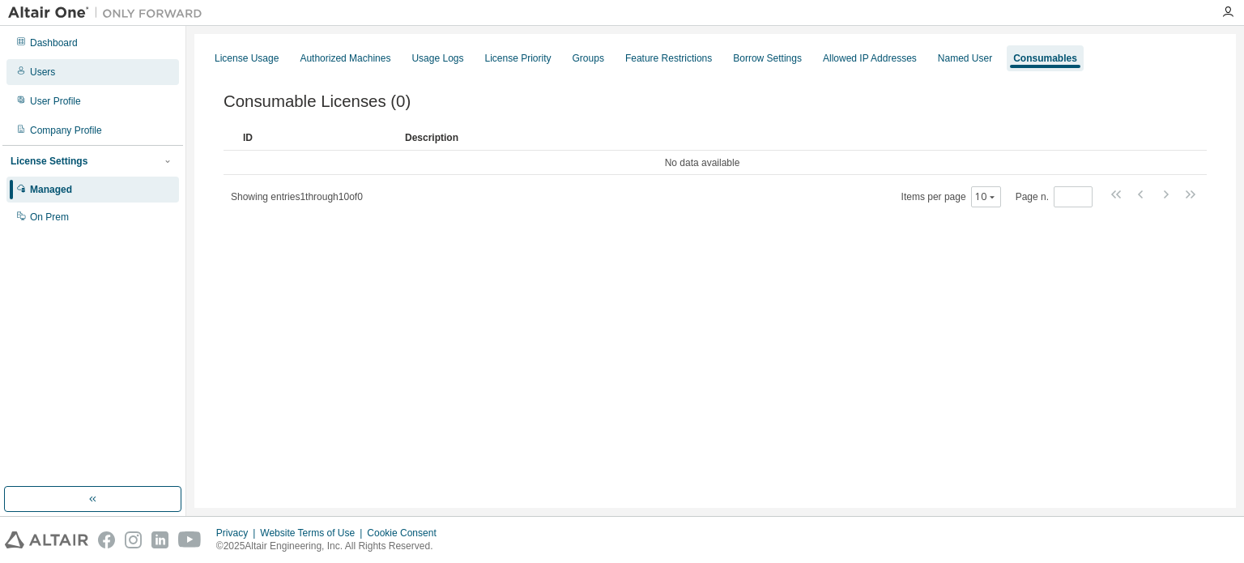
drag, startPoint x: 241, startPoint y: 55, endPoint x: 173, endPoint y: 75, distance: 70.2
click at [240, 55] on div "License Usage" at bounding box center [247, 58] width 64 height 13
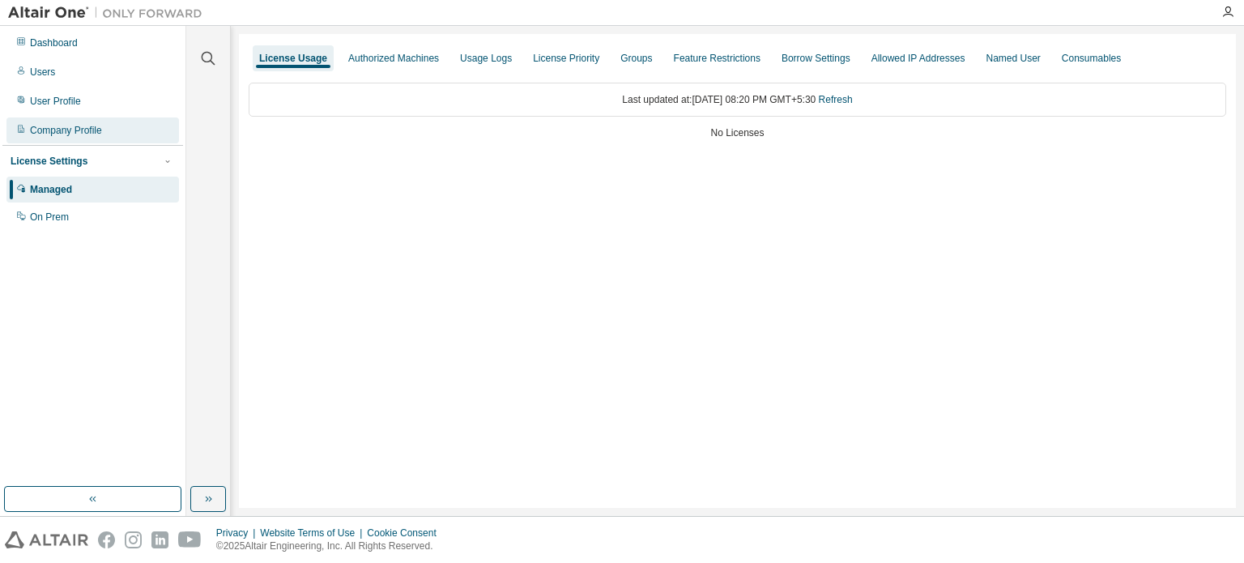
click at [62, 131] on div "Company Profile" at bounding box center [66, 130] width 72 height 13
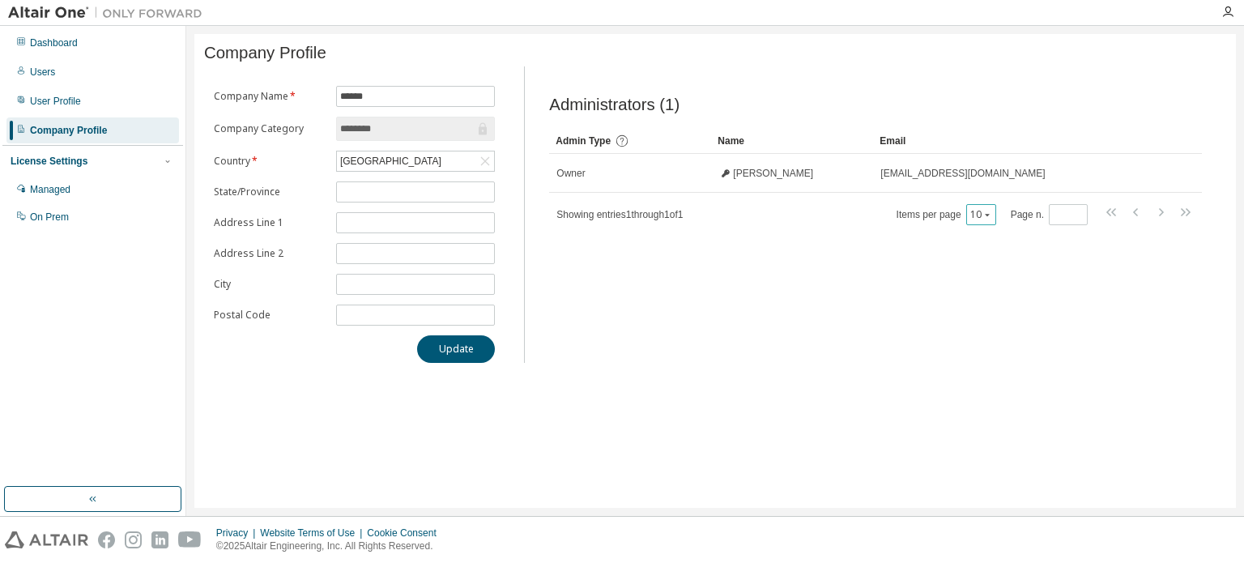
click at [992, 220] on icon "button" at bounding box center [988, 215] width 10 height 10
click at [986, 240] on div "10" at bounding box center [1034, 241] width 130 height 19
drag, startPoint x: 932, startPoint y: 258, endPoint x: 633, endPoint y: 206, distance: 302.6
click at [928, 257] on div "Administrators (1) Clear Load Save Save As Field Operator Value Select filter S…" at bounding box center [876, 219] width 692 height 287
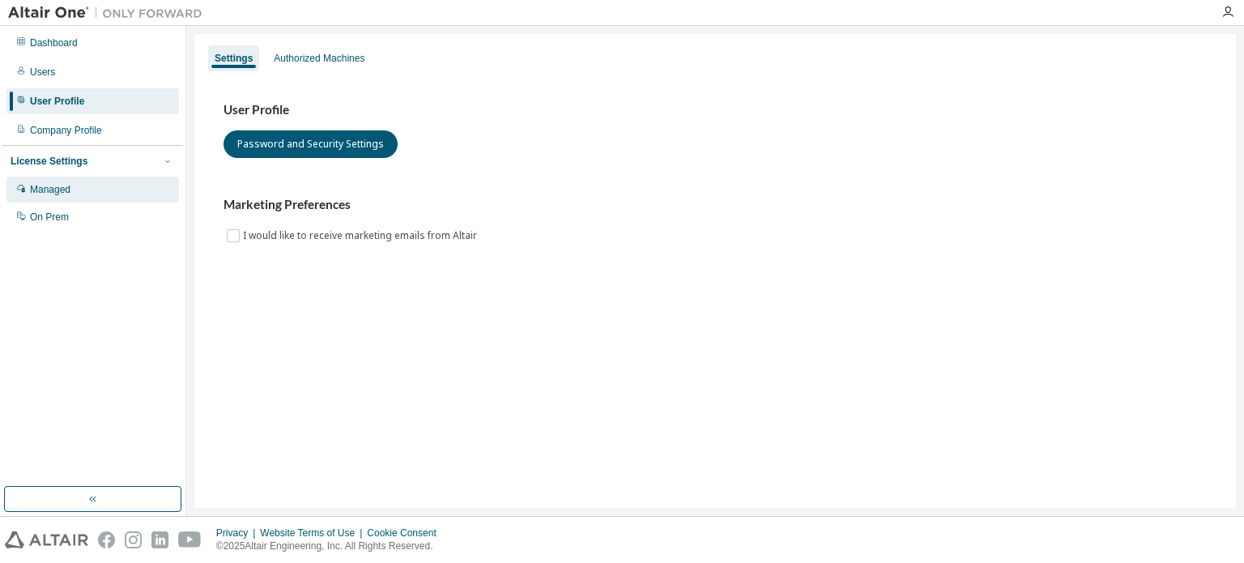
click at [69, 185] on div "Managed" at bounding box center [50, 189] width 41 height 13
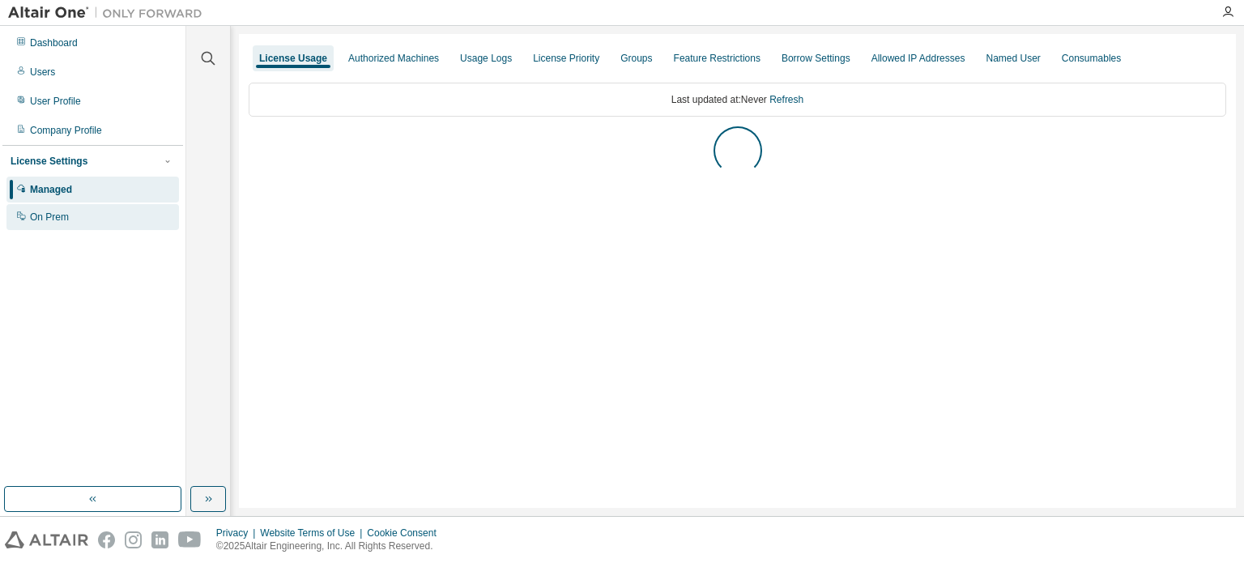
click at [58, 213] on div "On Prem" at bounding box center [49, 217] width 39 height 13
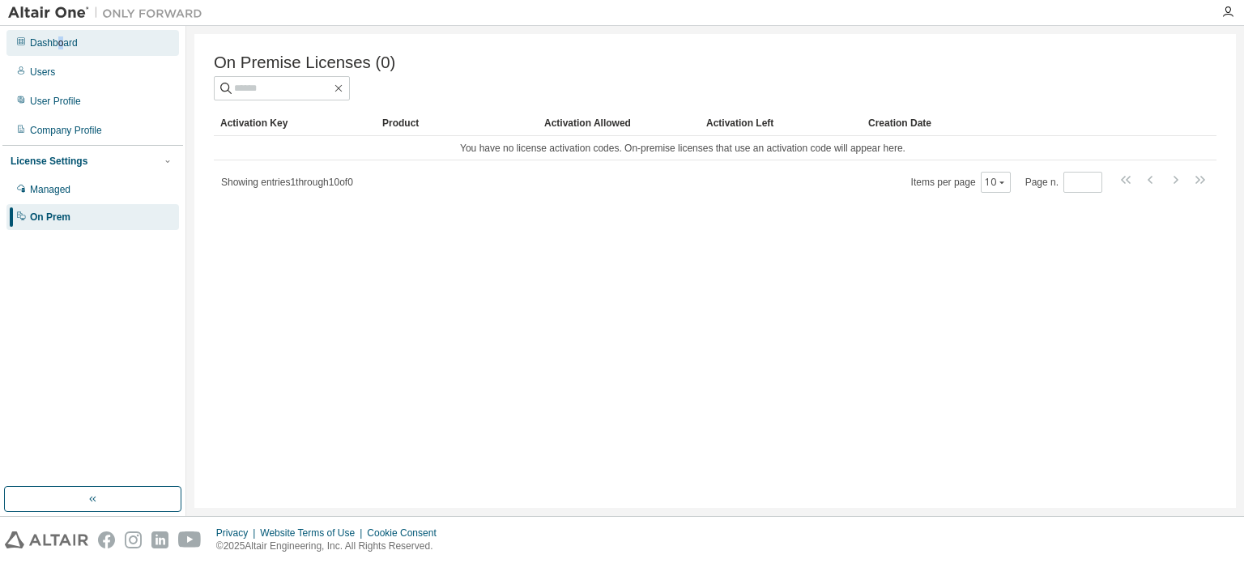
click at [60, 45] on div "Dashboard" at bounding box center [54, 42] width 48 height 13
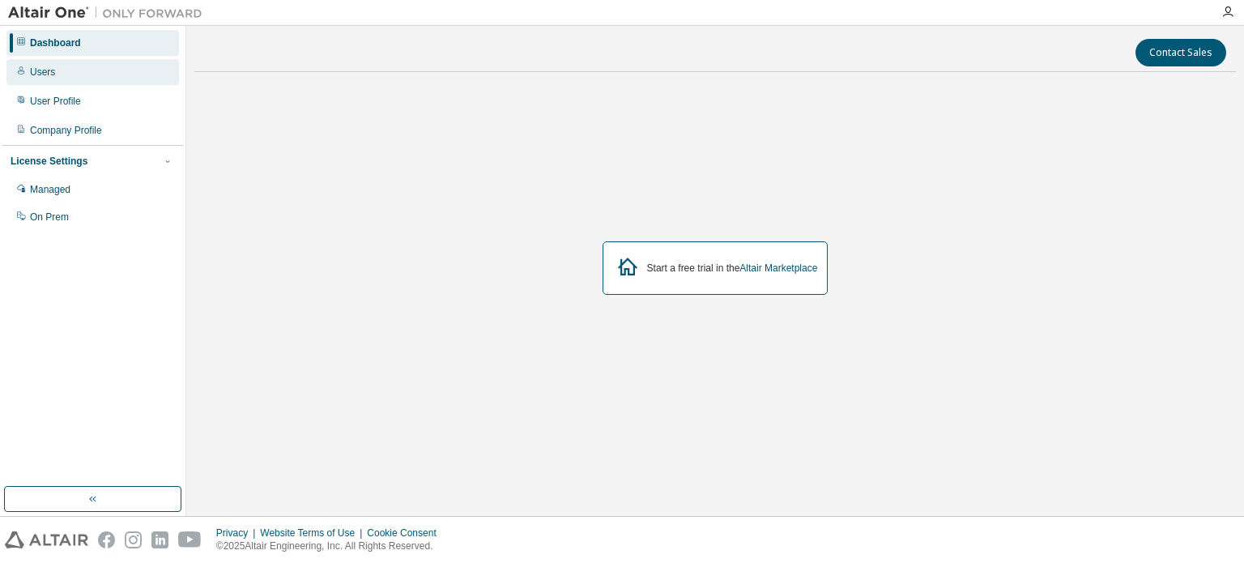
click at [49, 70] on div "Users" at bounding box center [42, 72] width 25 height 13
